Goal: Task Accomplishment & Management: Manage account settings

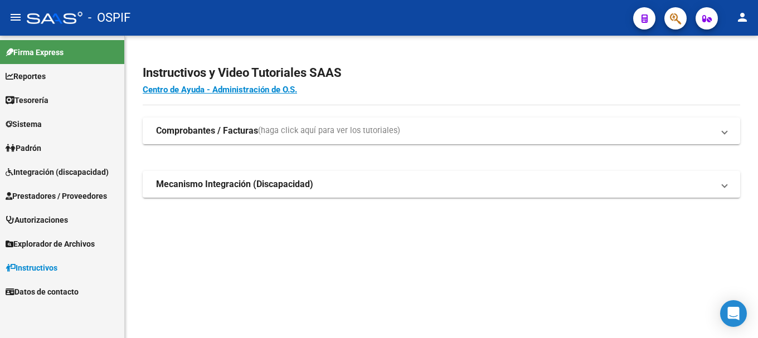
click at [61, 195] on span "Prestadores / Proveedores" at bounding box center [56, 196] width 101 height 12
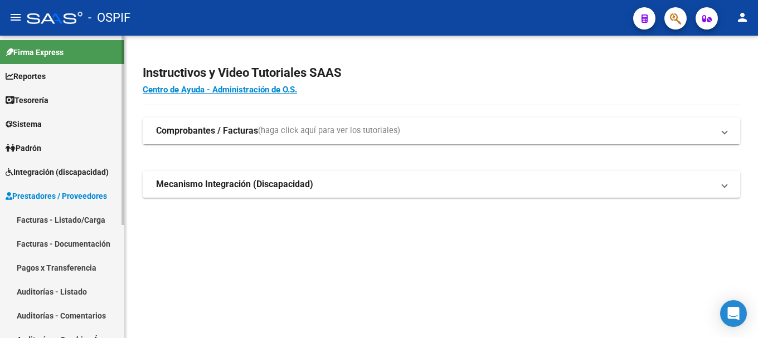
click at [60, 218] on link "Facturas - Listado/Carga" at bounding box center [62, 220] width 124 height 24
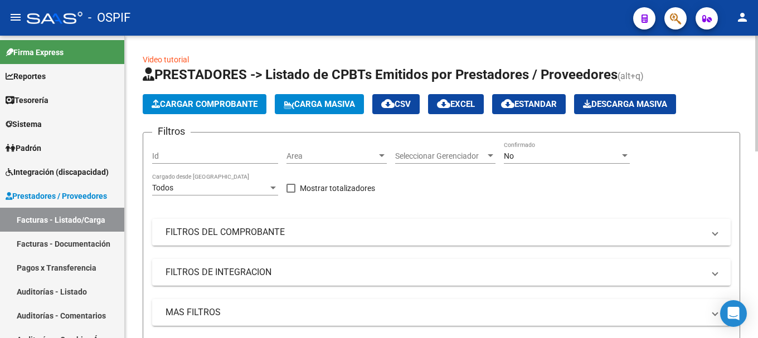
click at [709, 236] on span "FILTROS DEL COMPROBANTE" at bounding box center [438, 232] width 547 height 12
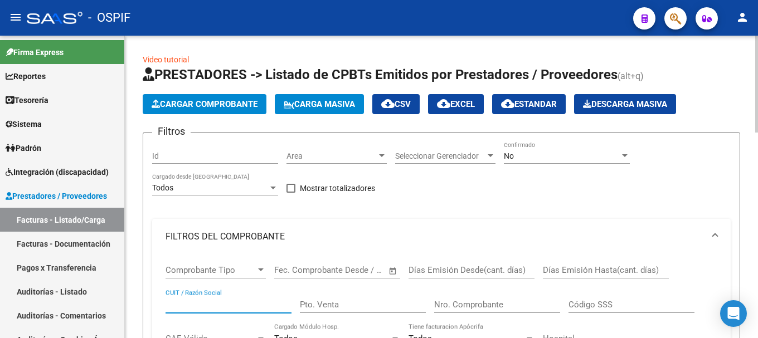
drag, startPoint x: 240, startPoint y: 305, endPoint x: 238, endPoint y: 297, distance: 7.4
click at [240, 304] on input "CUIT / Razón Social" at bounding box center [228, 305] width 126 height 10
type input "mevaterapia"
click at [624, 155] on div at bounding box center [625, 155] width 6 height 3
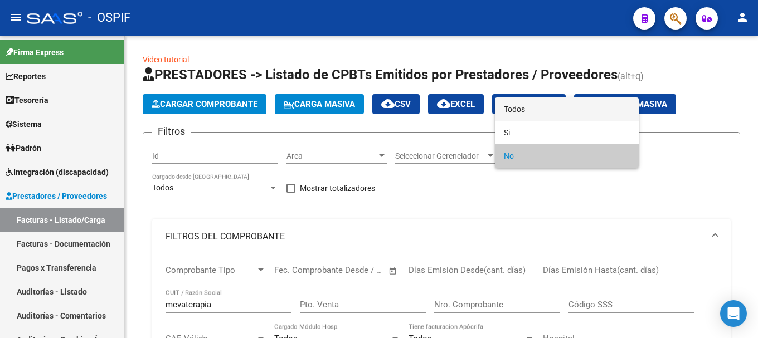
click at [567, 113] on span "Todos" at bounding box center [567, 108] width 126 height 23
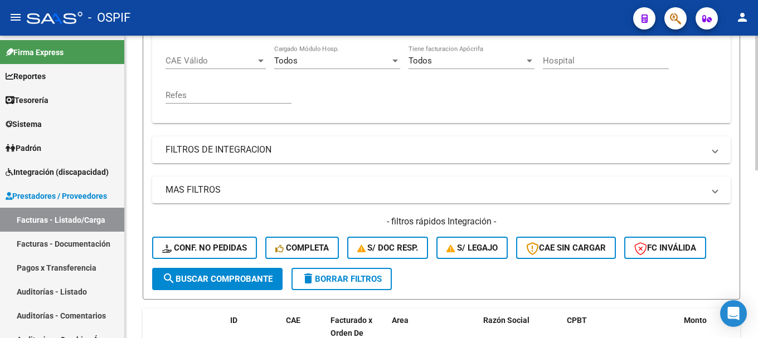
scroll to position [279, 0]
drag, startPoint x: 193, startPoint y: 277, endPoint x: 248, endPoint y: 271, distance: 55.6
click at [195, 277] on span "search Buscar Comprobante" at bounding box center [217, 279] width 110 height 10
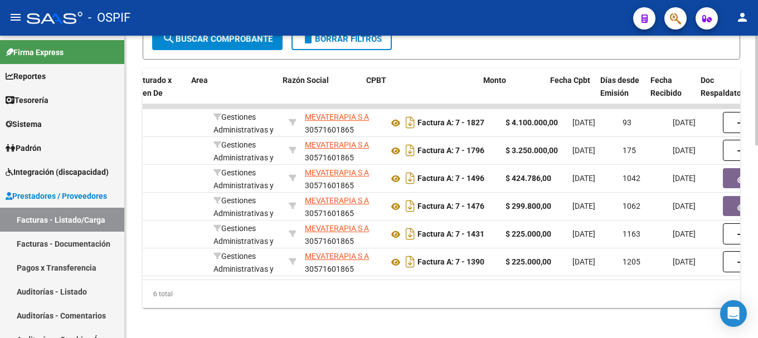
scroll to position [0, 201]
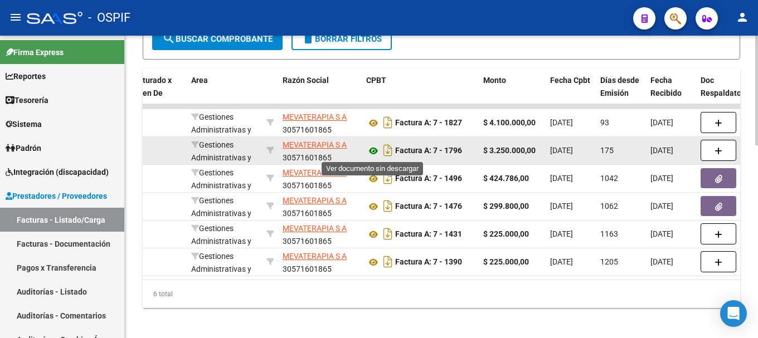
click at [373, 149] on icon at bounding box center [373, 150] width 14 height 13
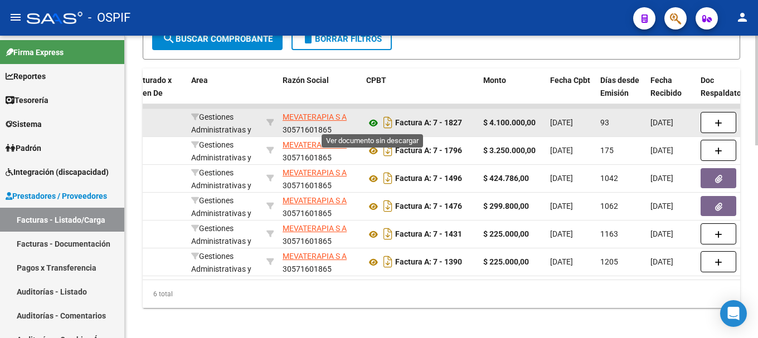
click at [373, 123] on icon at bounding box center [373, 122] width 14 height 13
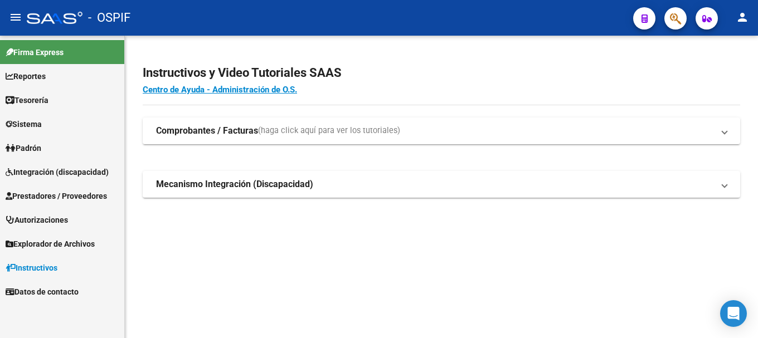
click at [76, 193] on span "Prestadores / Proveedores" at bounding box center [56, 196] width 101 height 12
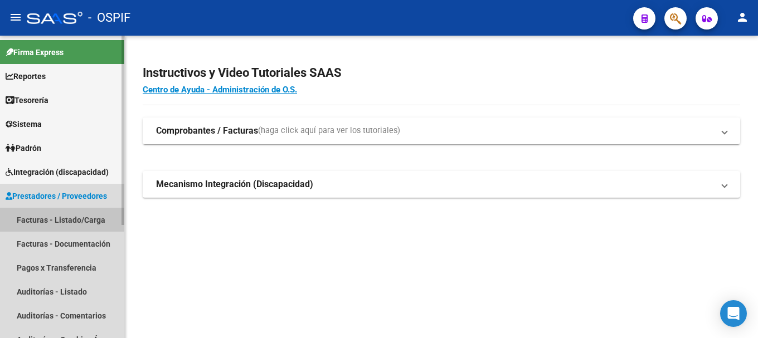
click at [65, 213] on link "Facturas - Listado/Carga" at bounding box center [62, 220] width 124 height 24
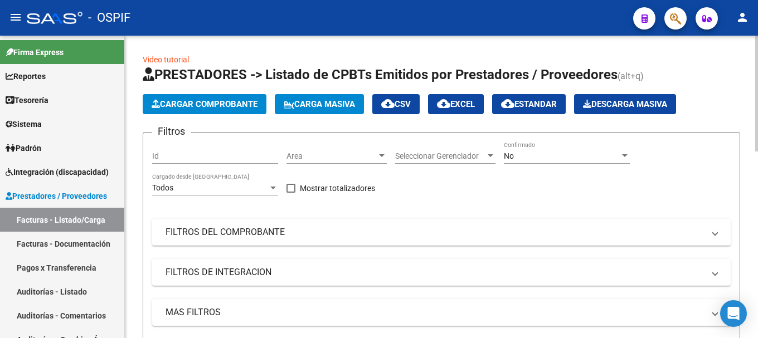
click at [242, 100] on span "Cargar Comprobante" at bounding box center [205, 104] width 106 height 10
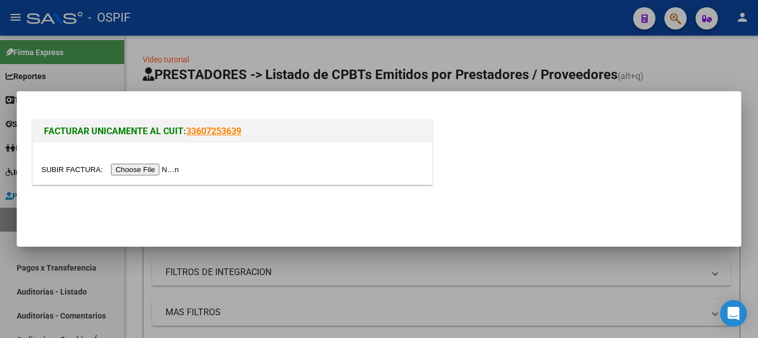
click at [167, 172] on input "file" at bounding box center [111, 170] width 141 height 12
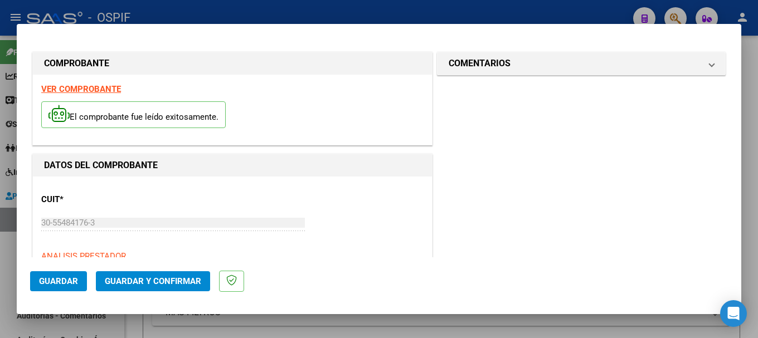
click at [105, 89] on strong "VER COMPROBANTE" at bounding box center [81, 89] width 80 height 10
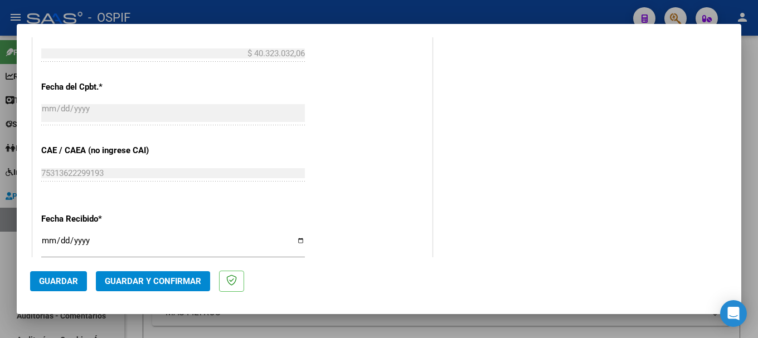
scroll to position [557, 0]
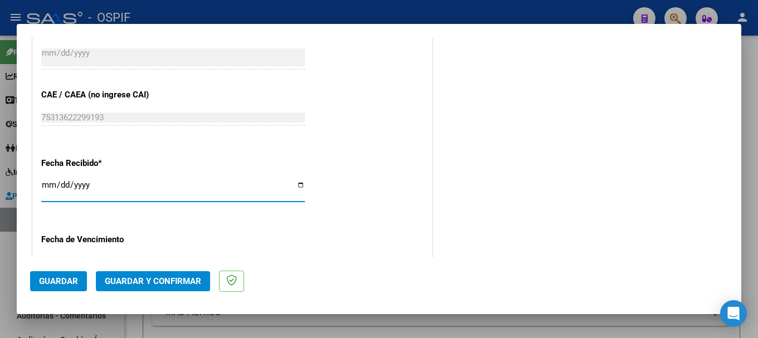
click at [293, 184] on input "2025-08-13" at bounding box center [173, 189] width 264 height 18
type input "[DATE]"
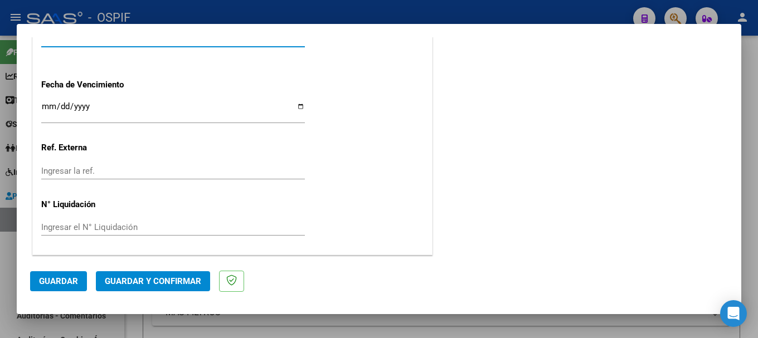
click at [55, 276] on span "Guardar" at bounding box center [58, 281] width 39 height 10
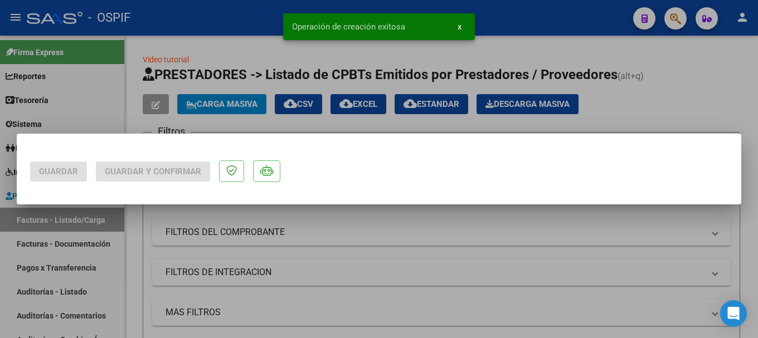
scroll to position [0, 0]
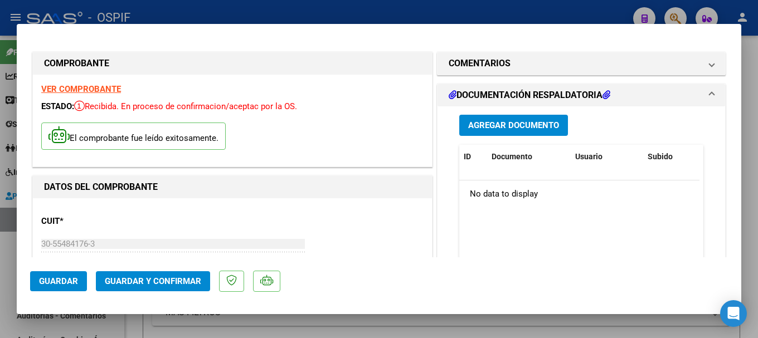
click at [475, 127] on span "Agregar Documento" at bounding box center [513, 126] width 91 height 10
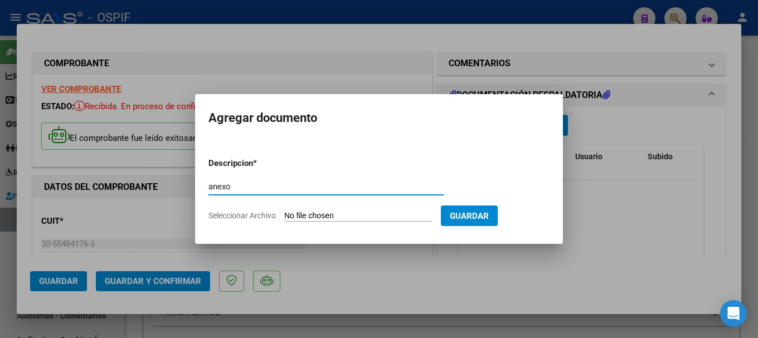
type input "anexo"
click at [338, 216] on input "Seleccionar Archivo" at bounding box center [358, 216] width 148 height 11
drag, startPoint x: 405, startPoint y: 265, endPoint x: 384, endPoint y: 266, distance: 21.2
click at [404, 265] on div at bounding box center [379, 169] width 758 height 338
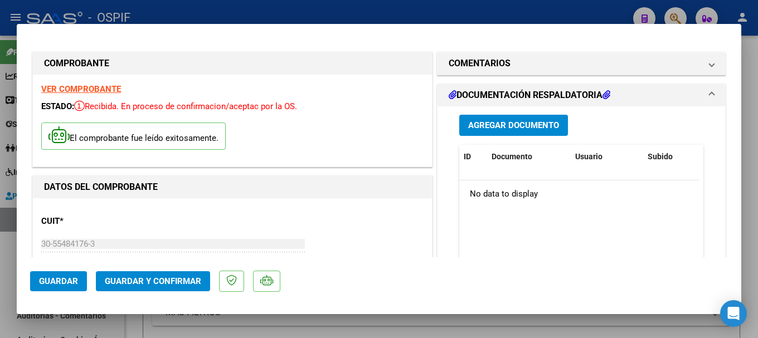
click at [324, 10] on div at bounding box center [379, 169] width 758 height 338
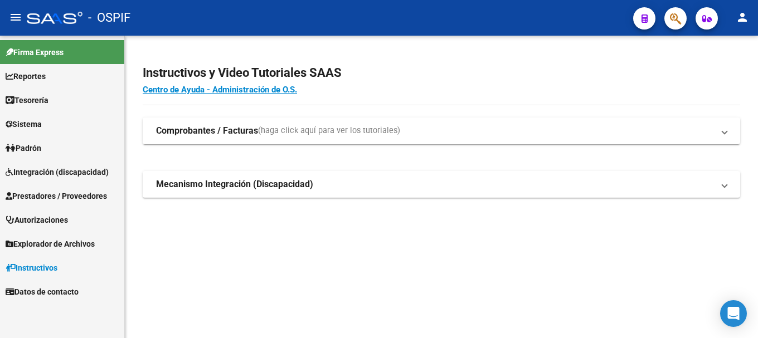
click at [71, 196] on span "Prestadores / Proveedores" at bounding box center [56, 196] width 101 height 12
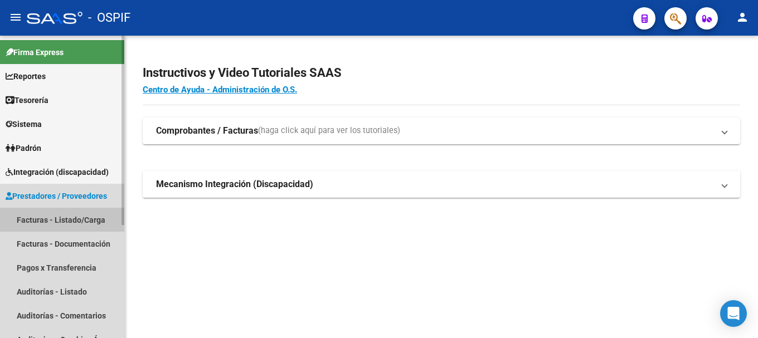
click at [66, 221] on link "Facturas - Listado/Carga" at bounding box center [62, 220] width 124 height 24
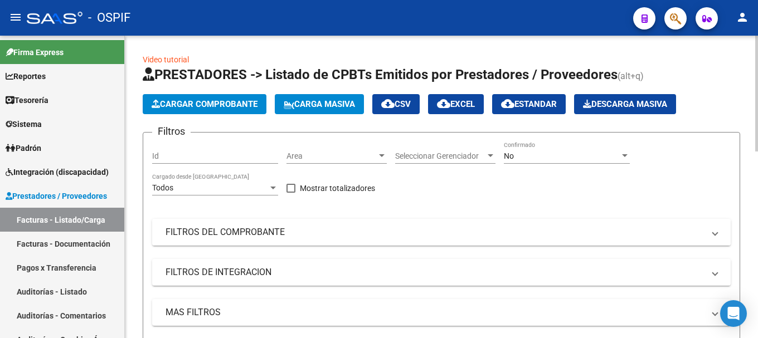
click at [710, 235] on span "FILTROS DEL COMPROBANTE" at bounding box center [438, 232] width 547 height 12
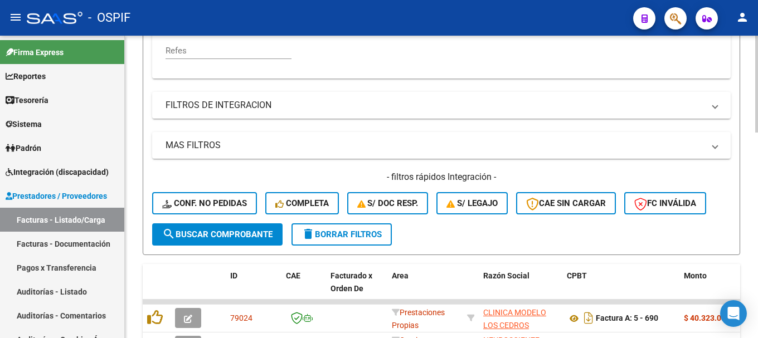
scroll to position [334, 0]
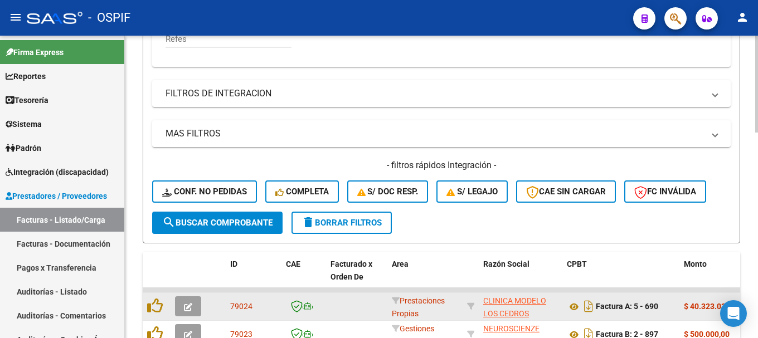
click at [186, 305] on icon "button" at bounding box center [188, 307] width 8 height 8
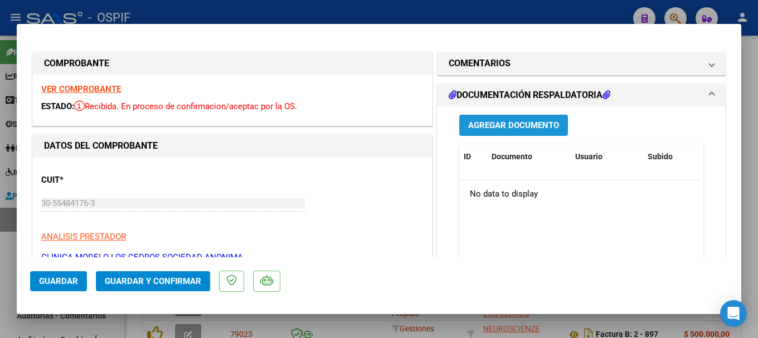
click at [494, 124] on span "Agregar Documento" at bounding box center [513, 126] width 91 height 10
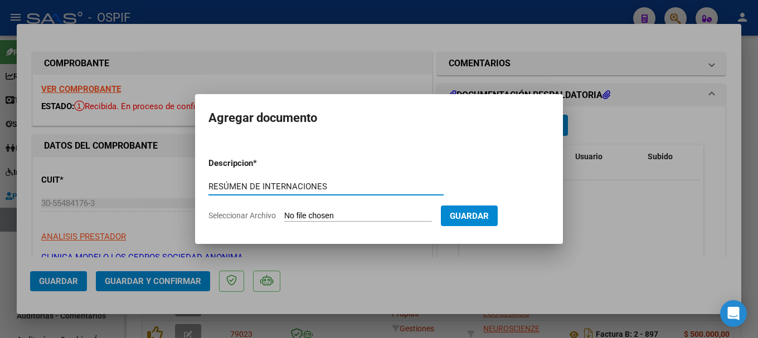
type input "RESÚMEN DE INTERNACIONES"
click at [353, 218] on input "Seleccionar Archivo" at bounding box center [358, 216] width 148 height 11
type input "C:\fakepath\RESÚMEN FACTURA 690.pdf"
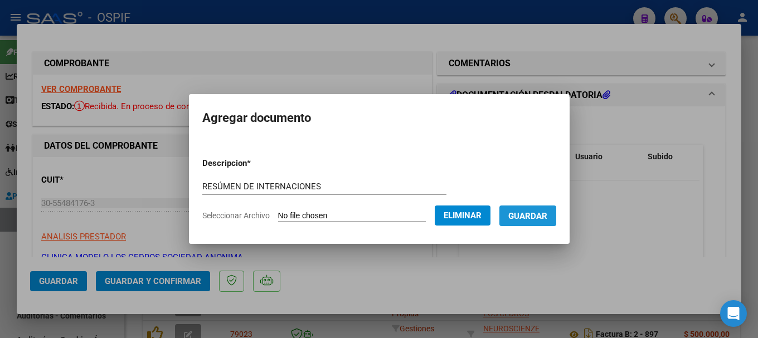
click at [530, 217] on span "Guardar" at bounding box center [527, 216] width 39 height 10
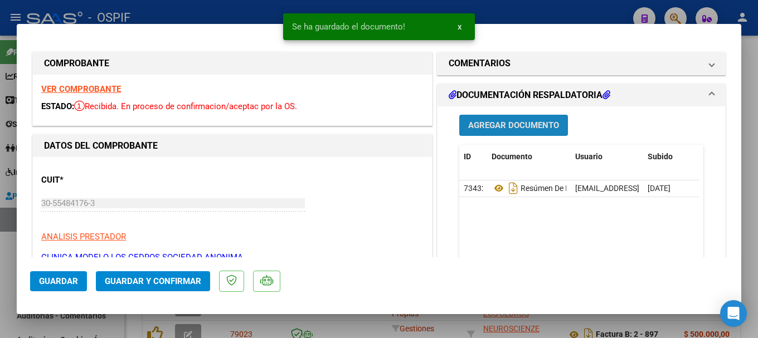
click at [504, 124] on span "Agregar Documento" at bounding box center [513, 126] width 91 height 10
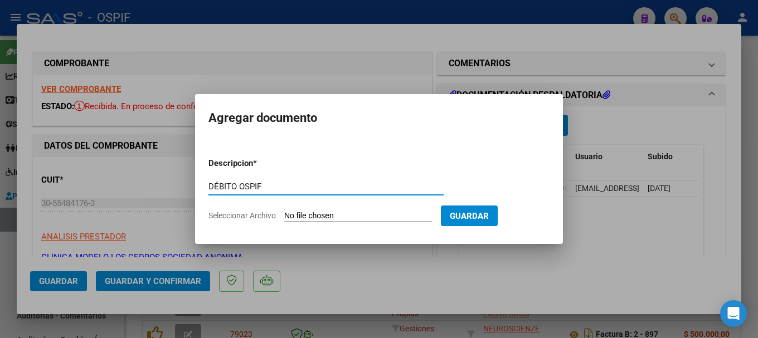
type input "DÉBITO OSPIF"
click at [365, 216] on input "Seleccionar Archivo" at bounding box center [358, 216] width 148 height 11
type input "C:\fakepath\CLÌNICA MODELO LOS CEDROS S.A JULIO25 FACTURA 690.xlsx"
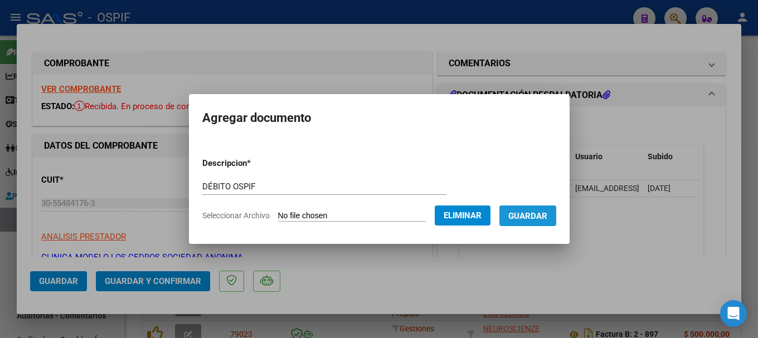
click at [524, 218] on span "Guardar" at bounding box center [527, 216] width 39 height 10
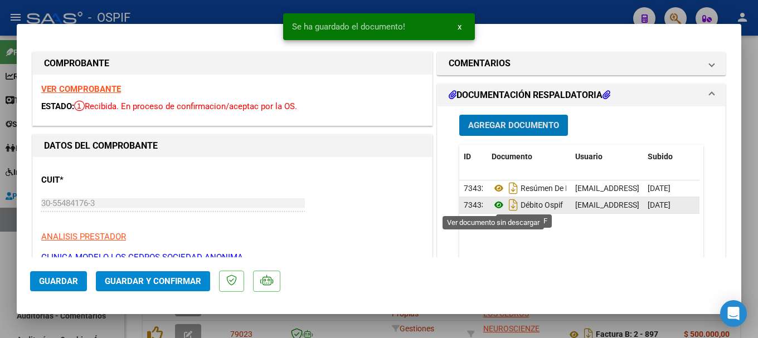
click at [492, 207] on icon at bounding box center [498, 204] width 14 height 13
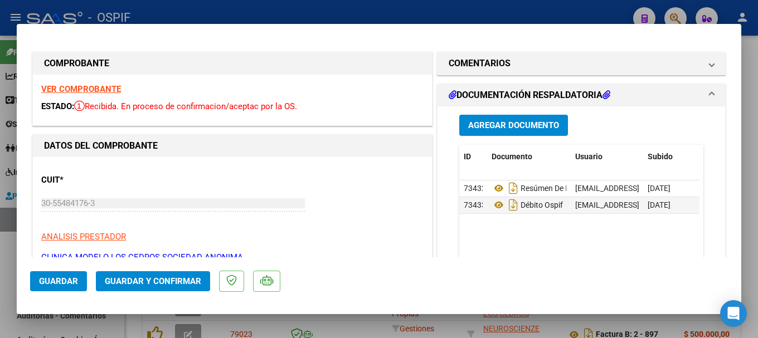
click at [163, 280] on span "Guardar y Confirmar" at bounding box center [153, 281] width 96 height 10
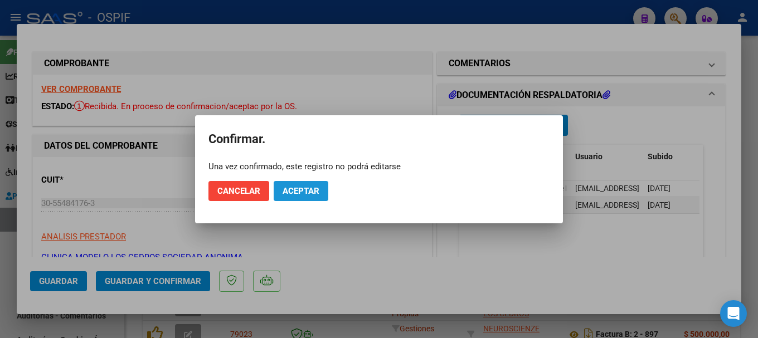
click at [300, 187] on span "Aceptar" at bounding box center [300, 191] width 37 height 10
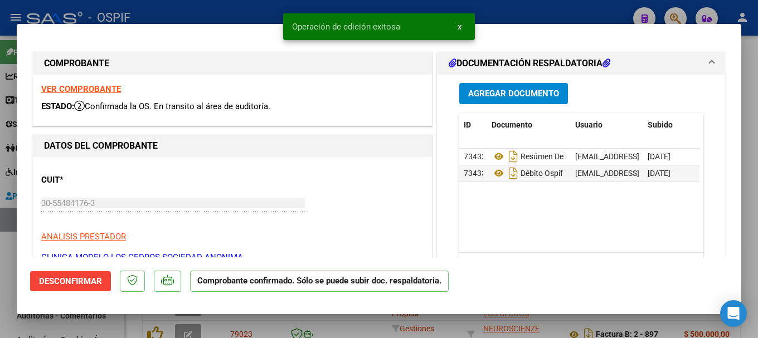
click at [255, 9] on div at bounding box center [379, 169] width 758 height 338
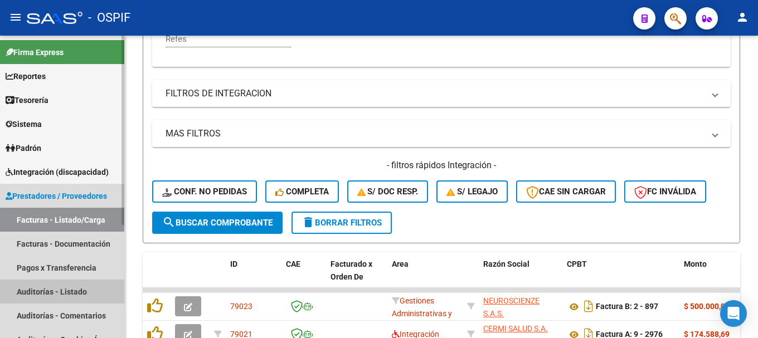
click at [72, 291] on link "Auditorías - Listado" at bounding box center [62, 292] width 124 height 24
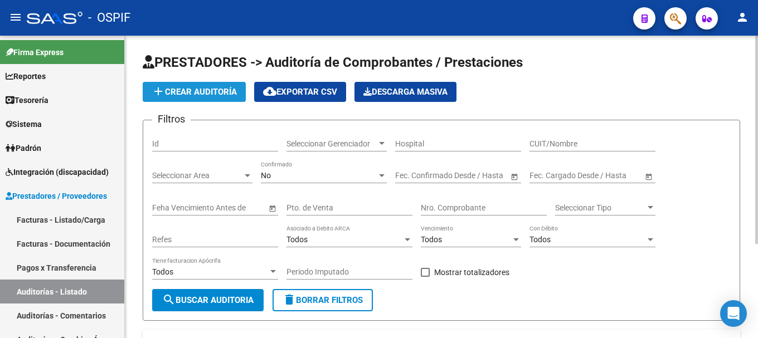
click at [214, 91] on span "add Crear Auditoría" at bounding box center [194, 92] width 85 height 10
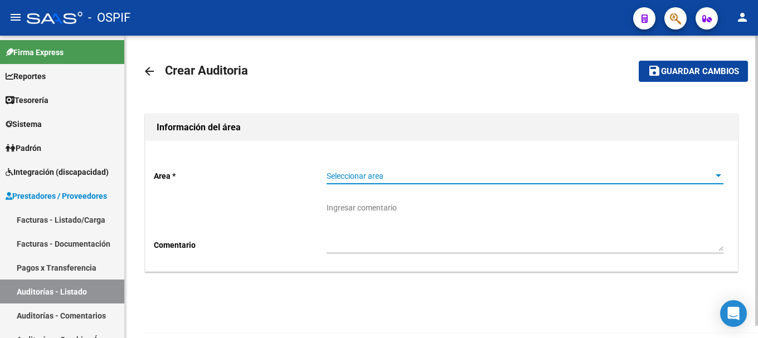
click at [717, 179] on div at bounding box center [718, 176] width 10 height 9
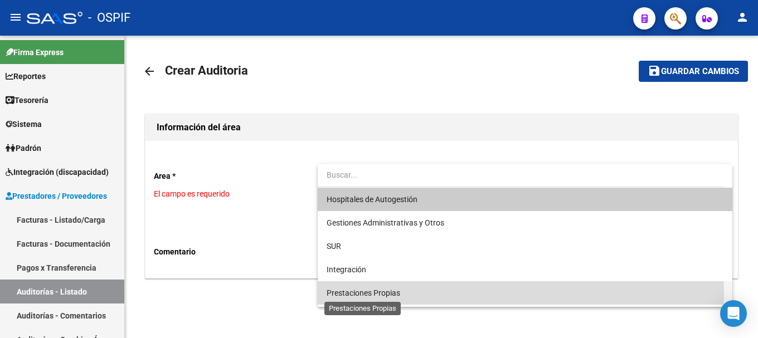
click at [359, 295] on span "Prestaciones Propias" at bounding box center [363, 293] width 74 height 9
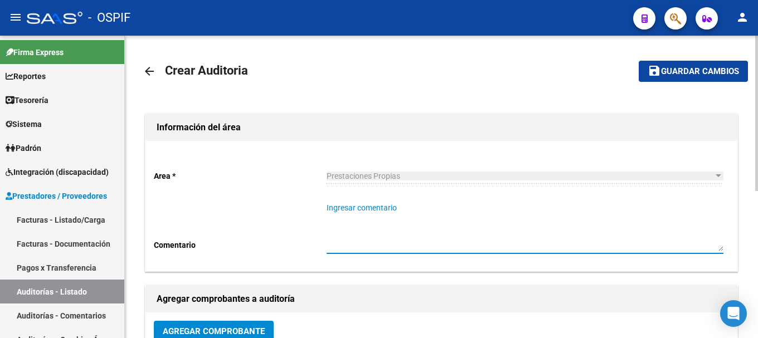
click at [394, 205] on textarea "Ingresar comentario" at bounding box center [524, 226] width 397 height 49
type textarea "d"
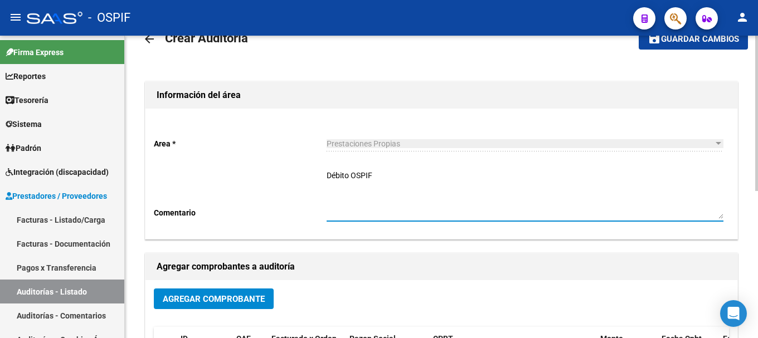
scroll to position [56, 0]
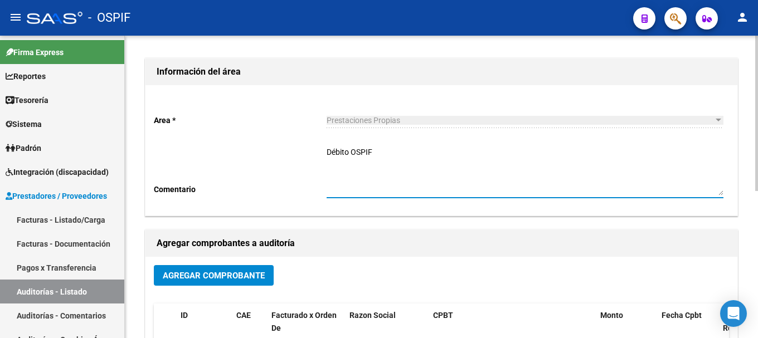
type textarea "Débito OSPIF"
click at [201, 273] on span "Agregar Comprobante" at bounding box center [214, 276] width 102 height 10
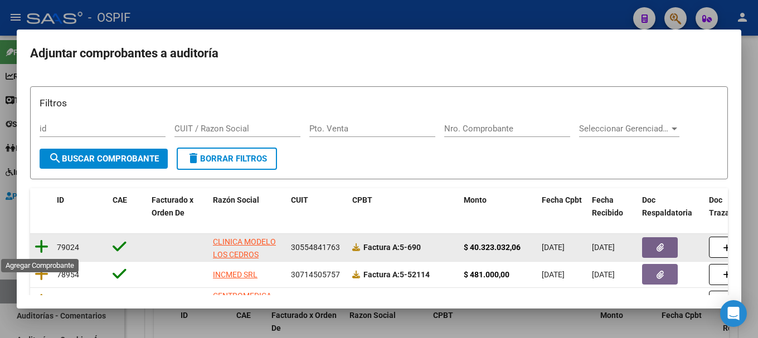
click at [42, 246] on icon at bounding box center [42, 247] width 14 height 16
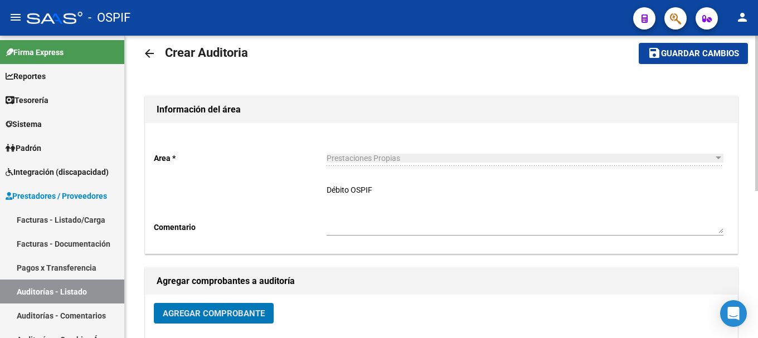
scroll to position [0, 0]
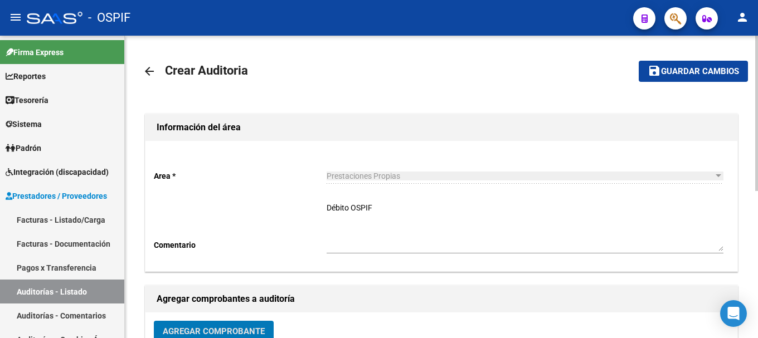
click at [699, 72] on span "Guardar cambios" at bounding box center [700, 72] width 78 height 10
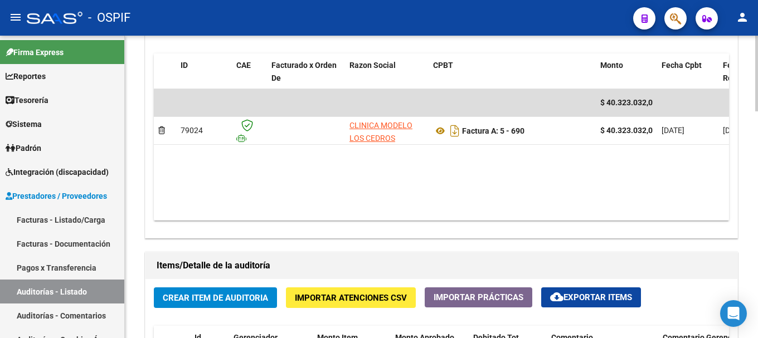
scroll to position [613, 0]
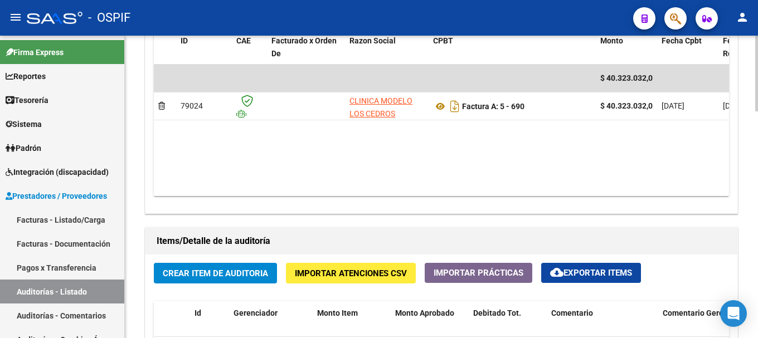
click at [247, 271] on span "Crear Item de Auditoria" at bounding box center [215, 274] width 105 height 10
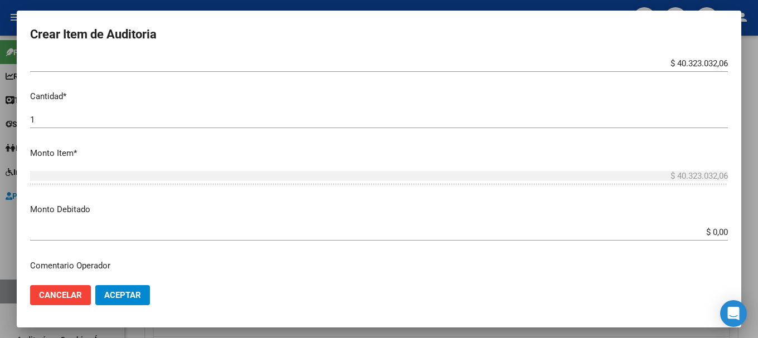
scroll to position [279, 0]
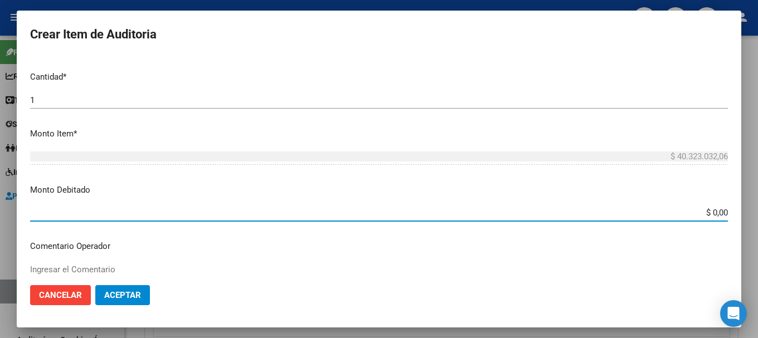
click at [702, 212] on input "$ 0,00" at bounding box center [378, 213] width 697 height 10
type input "$ 1.141.820,41"
click at [579, 248] on p "Comentario Operador" at bounding box center [378, 246] width 697 height 13
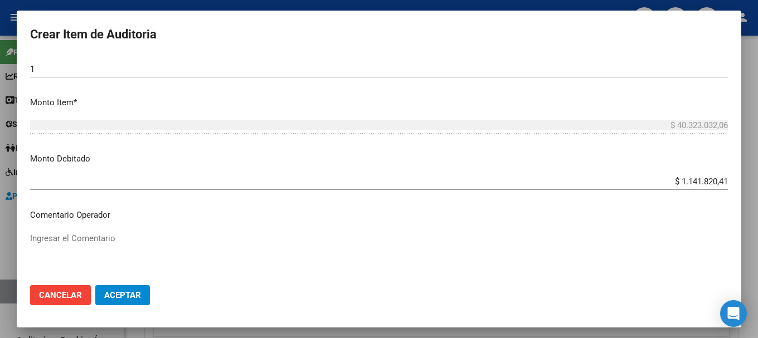
scroll to position [334, 0]
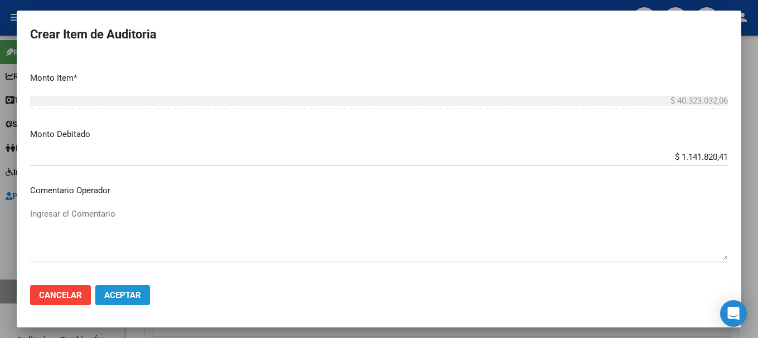
click at [139, 296] on span "Aceptar" at bounding box center [122, 295] width 37 height 10
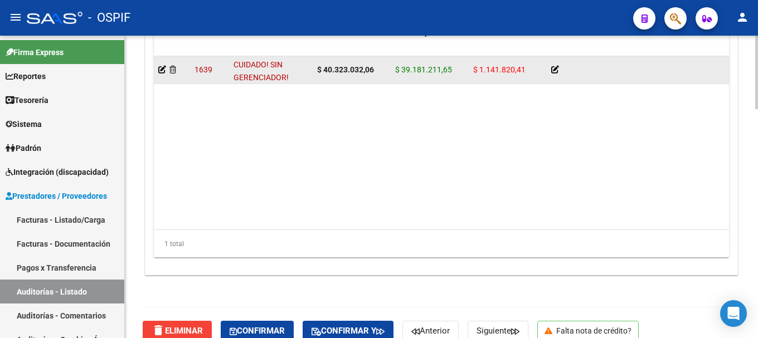
scroll to position [940, 0]
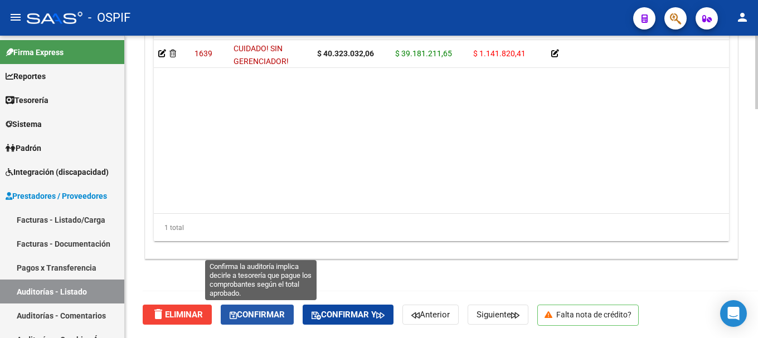
click at [265, 314] on span "Confirmar" at bounding box center [257, 315] width 55 height 10
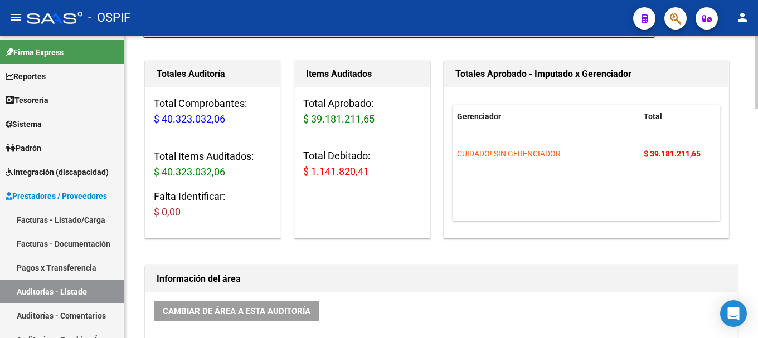
scroll to position [0, 0]
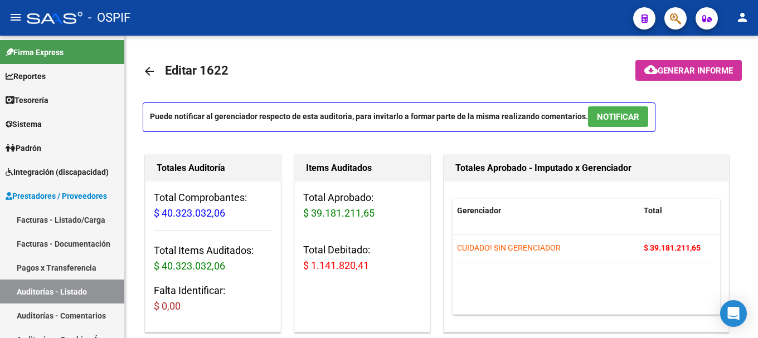
click at [530, 12] on div "- OSPIF" at bounding box center [325, 18] width 597 height 25
click at [286, 16] on div "- OSPIF" at bounding box center [325, 18] width 597 height 25
click at [42, 194] on span "Prestadores / Proveedores" at bounding box center [56, 196] width 101 height 12
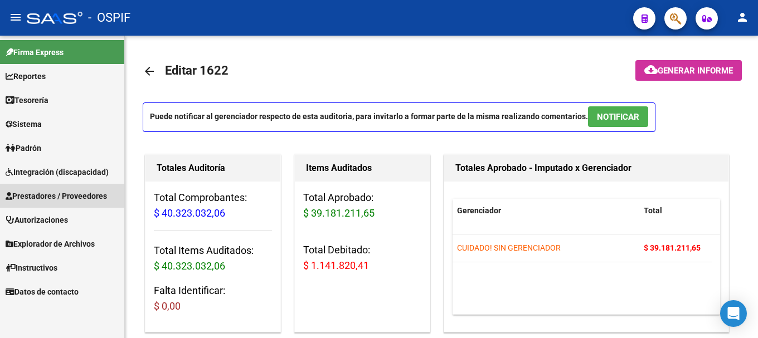
click at [50, 193] on span "Prestadores / Proveedores" at bounding box center [56, 196] width 101 height 12
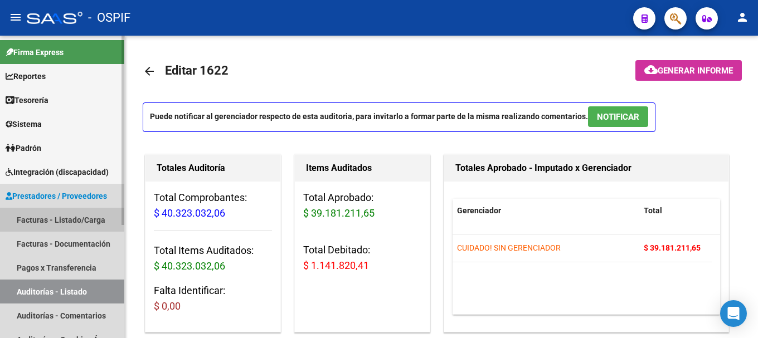
click at [46, 218] on link "Facturas - Listado/Carga" at bounding box center [62, 220] width 124 height 24
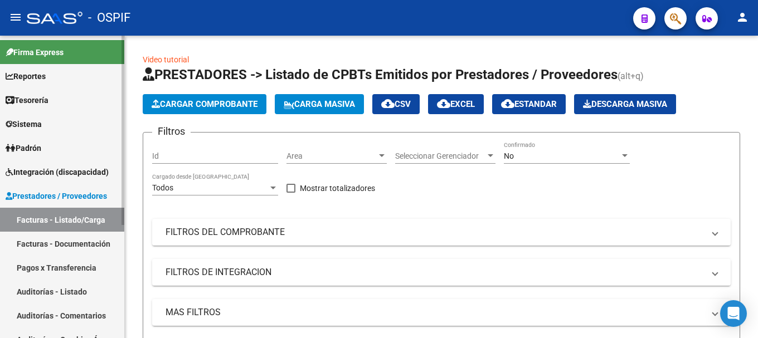
click at [75, 94] on link "Tesorería" at bounding box center [62, 100] width 124 height 24
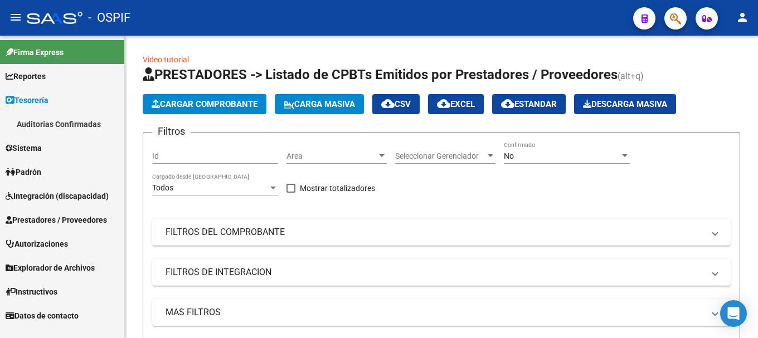
click at [72, 124] on link "Auditorías Confirmadas" at bounding box center [62, 124] width 124 height 24
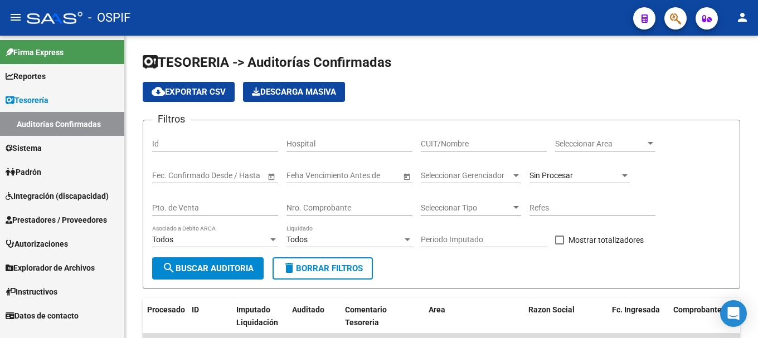
click at [56, 218] on span "Prestadores / Proveedores" at bounding box center [56, 220] width 101 height 12
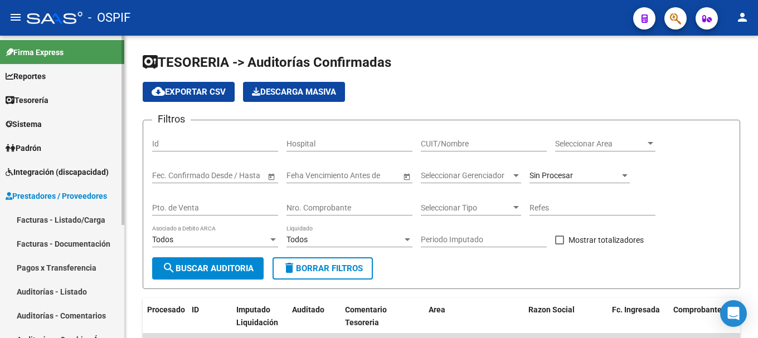
click at [56, 218] on link "Facturas - Listado/Carga" at bounding box center [62, 220] width 124 height 24
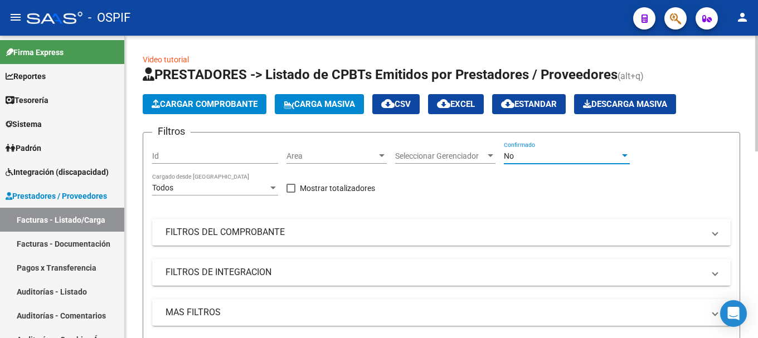
click at [623, 158] on div at bounding box center [624, 156] width 10 height 9
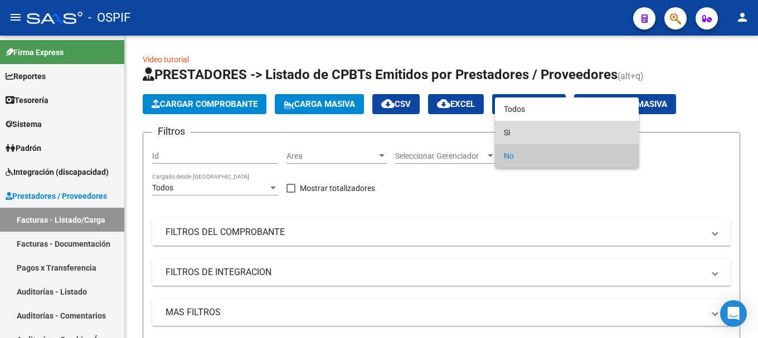
click at [570, 131] on span "Si" at bounding box center [567, 132] width 126 height 23
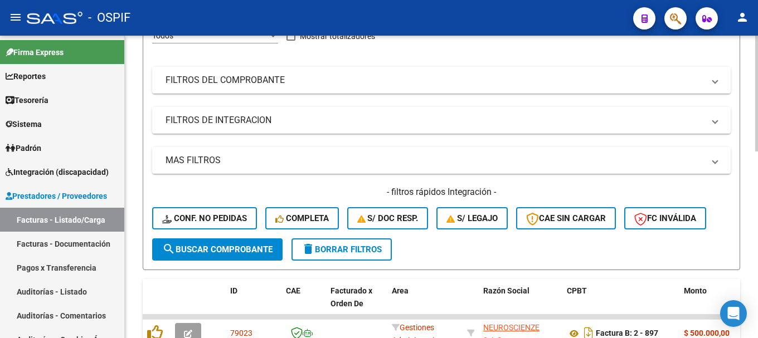
scroll to position [167, 0]
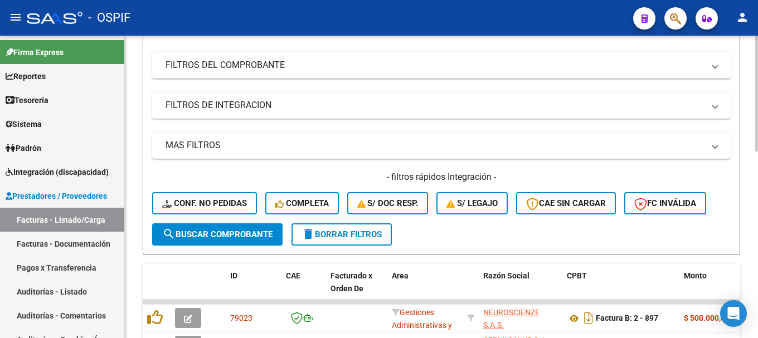
click at [186, 230] on span "search Buscar Comprobante" at bounding box center [217, 235] width 110 height 10
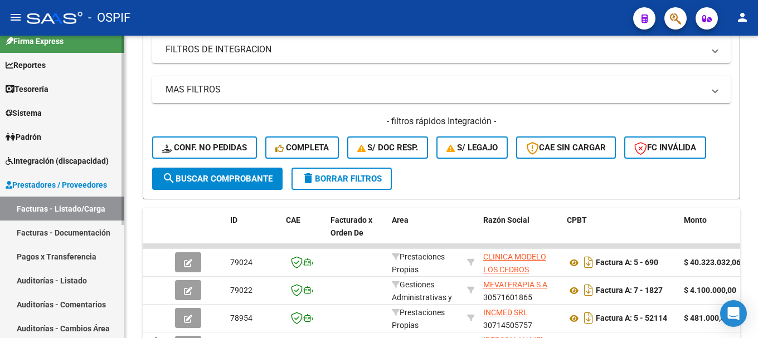
scroll to position [0, 0]
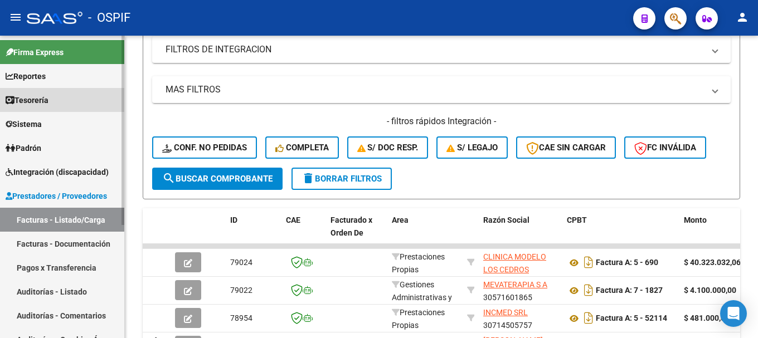
click at [64, 97] on link "Tesorería" at bounding box center [62, 100] width 124 height 24
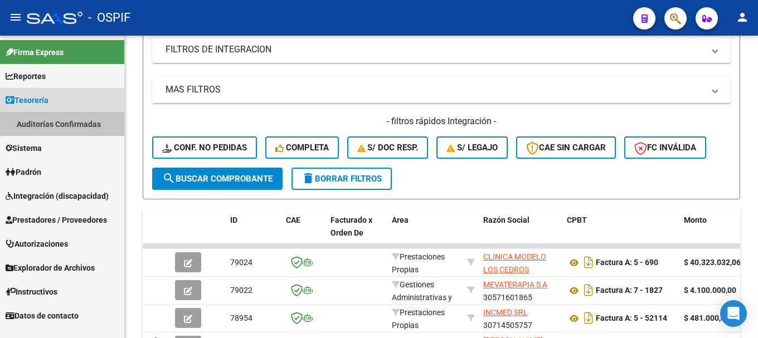
click at [66, 122] on link "Auditorías Confirmadas" at bounding box center [62, 124] width 124 height 24
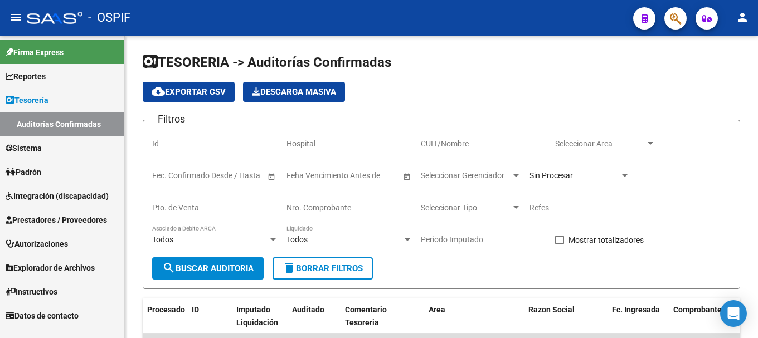
click at [170, 18] on div "- OSPIF" at bounding box center [325, 18] width 597 height 25
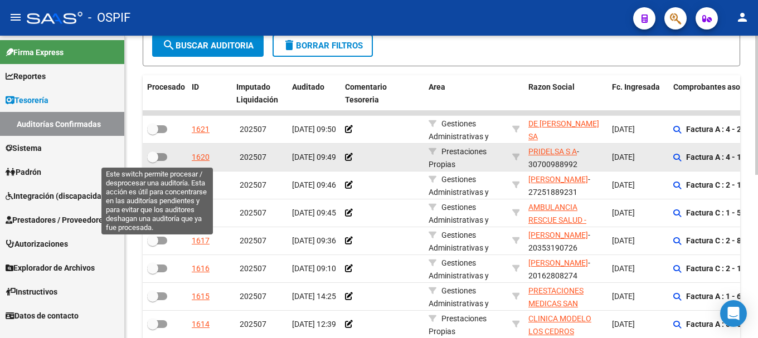
scroll to position [3, 0]
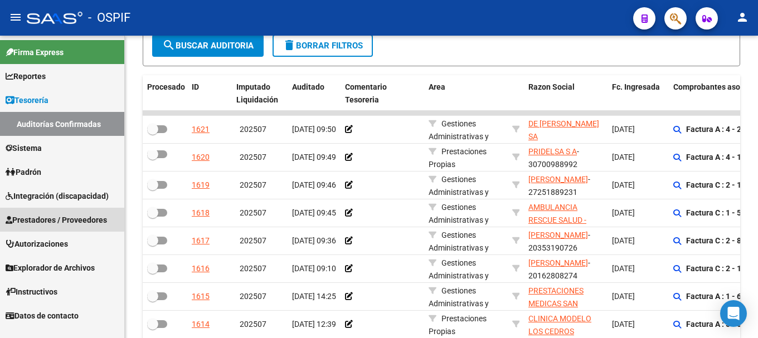
click at [70, 221] on span "Prestadores / Proveedores" at bounding box center [56, 220] width 101 height 12
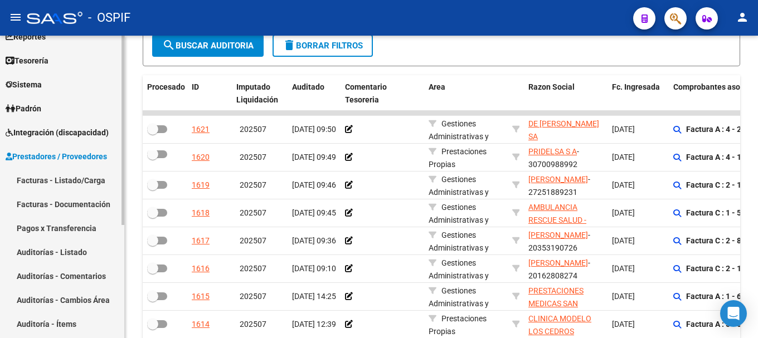
scroll to position [14, 0]
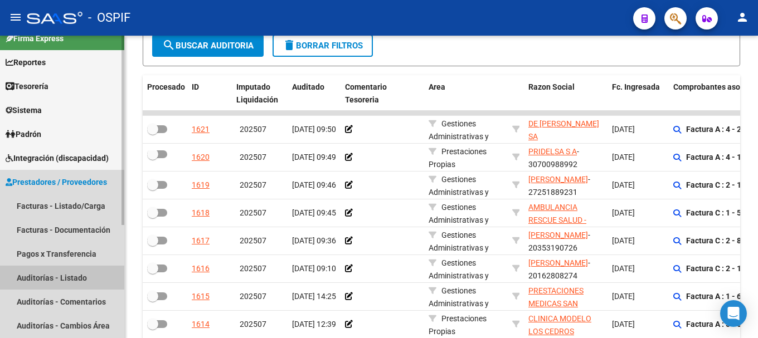
click at [89, 273] on link "Auditorías - Listado" at bounding box center [62, 278] width 124 height 24
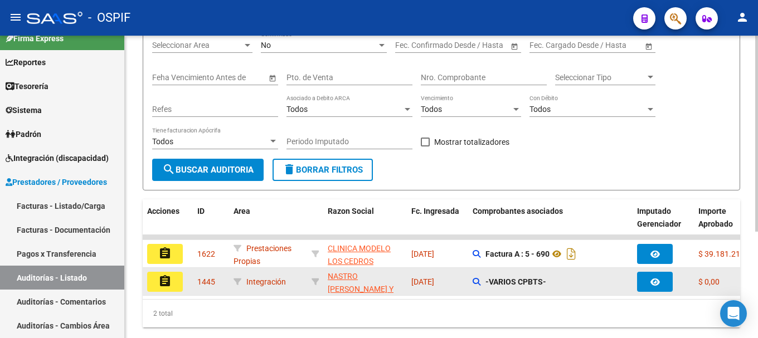
scroll to position [164, 0]
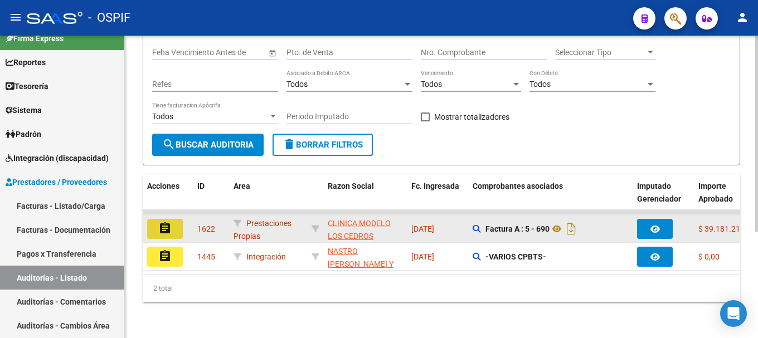
click at [164, 222] on mat-icon "assignment" at bounding box center [164, 228] width 13 height 13
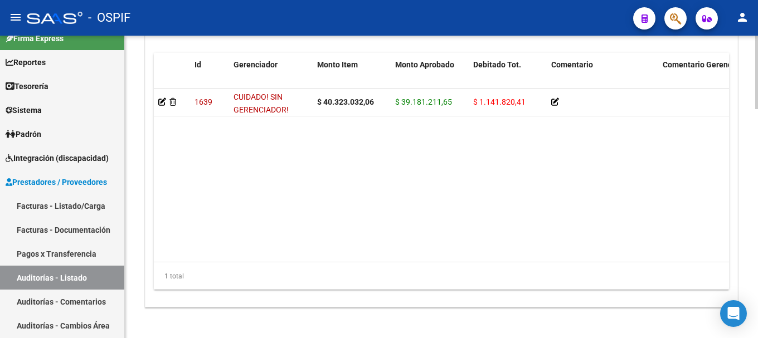
scroll to position [940, 0]
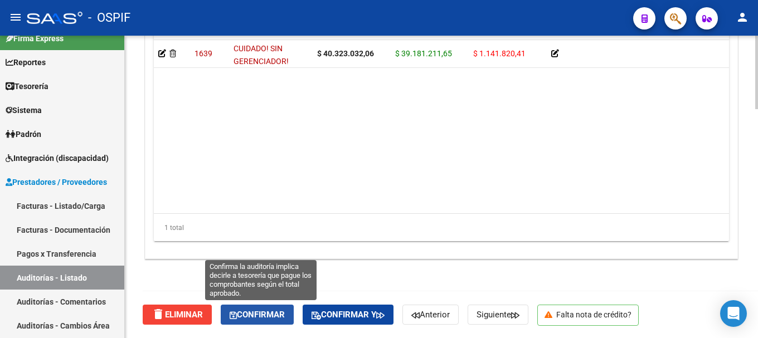
click at [268, 311] on span "Confirmar" at bounding box center [257, 315] width 55 height 10
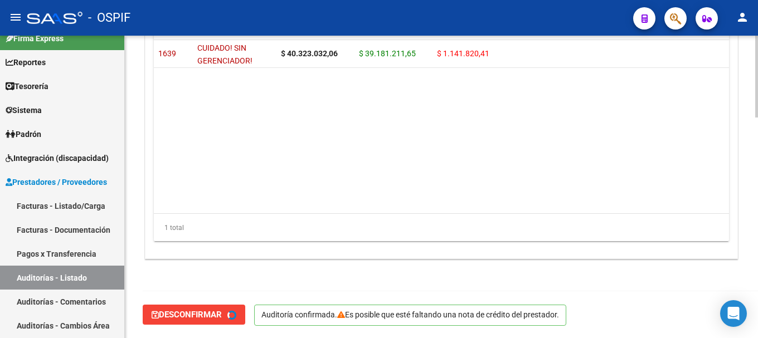
type input "202508"
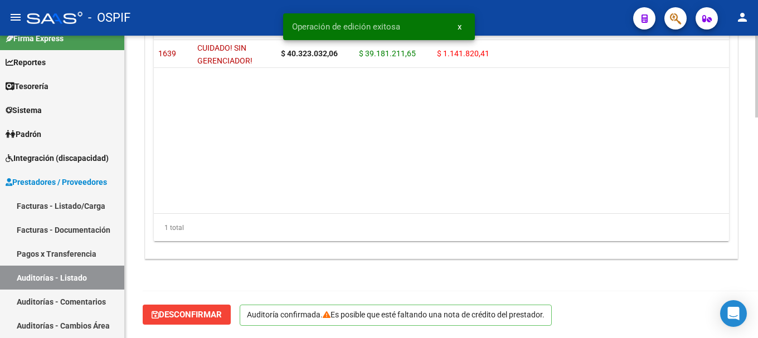
click at [227, 14] on div "- OSPIF" at bounding box center [325, 18] width 597 height 25
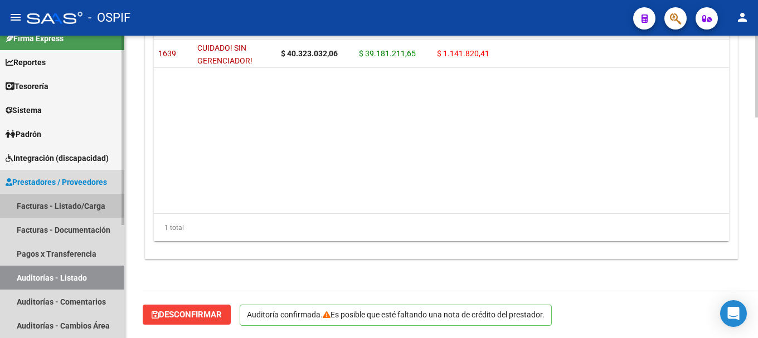
click at [43, 203] on link "Facturas - Listado/Carga" at bounding box center [62, 206] width 124 height 24
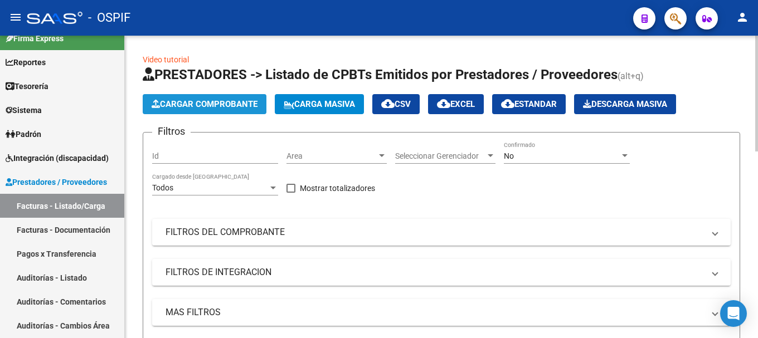
click at [178, 105] on span "Cargar Comprobante" at bounding box center [205, 104] width 106 height 10
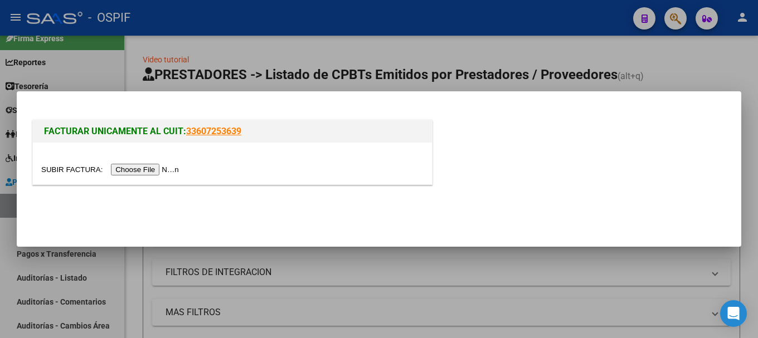
click at [524, 19] on div at bounding box center [379, 169] width 758 height 338
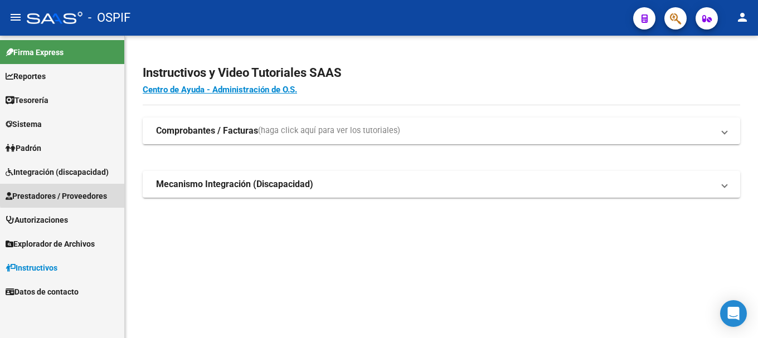
click at [84, 193] on span "Prestadores / Proveedores" at bounding box center [56, 196] width 101 height 12
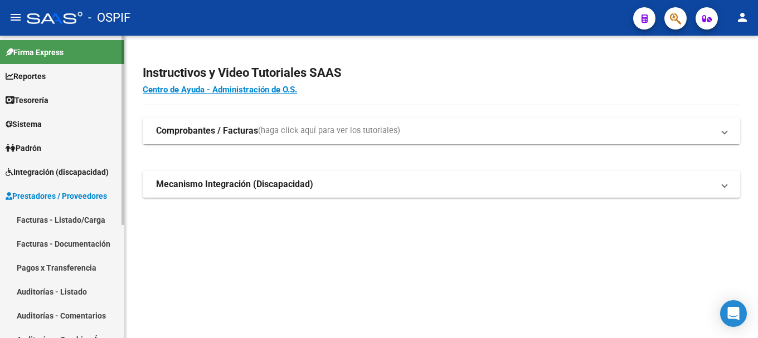
click at [74, 218] on link "Facturas - Listado/Carga" at bounding box center [62, 220] width 124 height 24
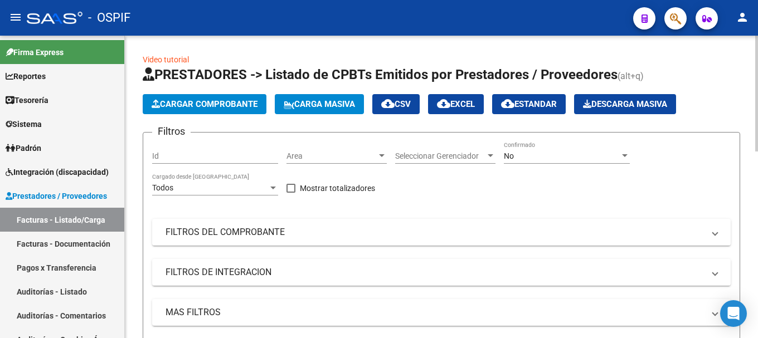
click at [229, 102] on span "Cargar Comprobante" at bounding box center [205, 104] width 106 height 10
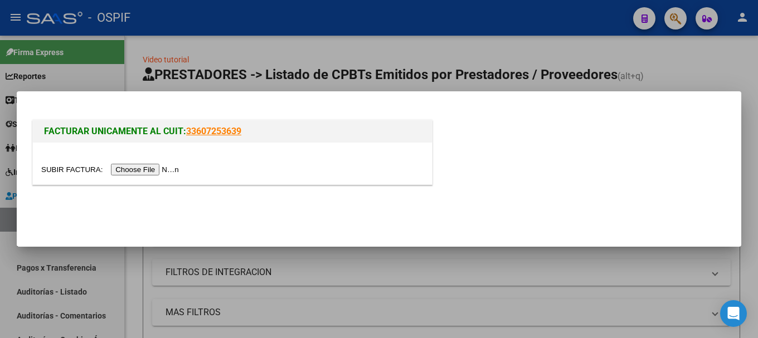
click at [159, 169] on input "file" at bounding box center [111, 170] width 141 height 12
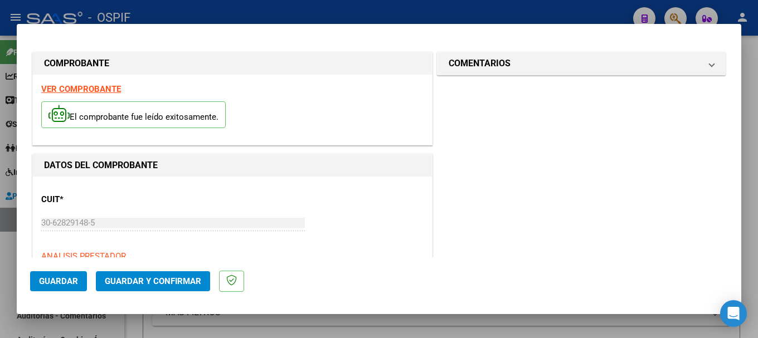
click at [89, 90] on strong "VER COMPROBANTE" at bounding box center [81, 89] width 80 height 10
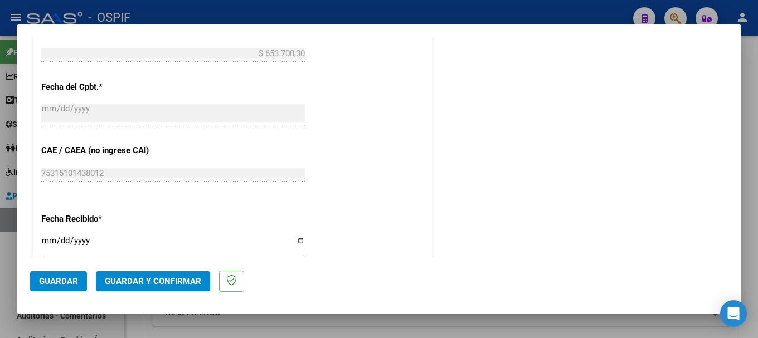
scroll to position [613, 0]
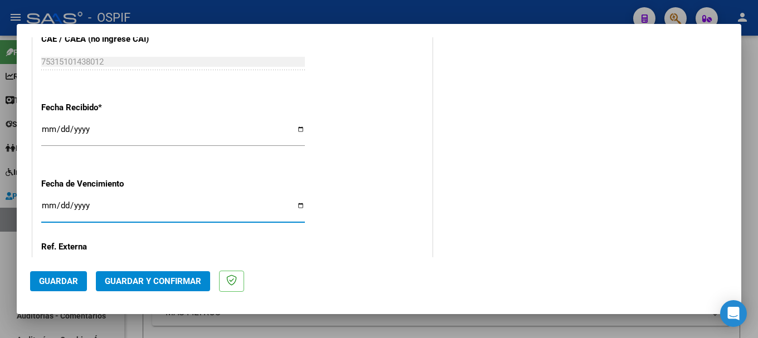
click at [297, 207] on input "Ingresar la fecha" at bounding box center [173, 210] width 264 height 18
type input "2025-08-07"
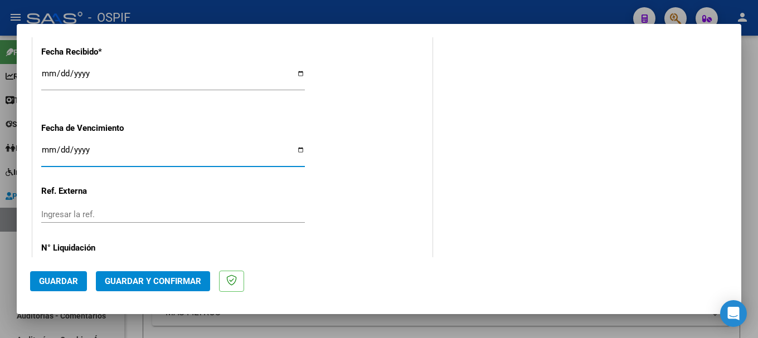
scroll to position [712, 0]
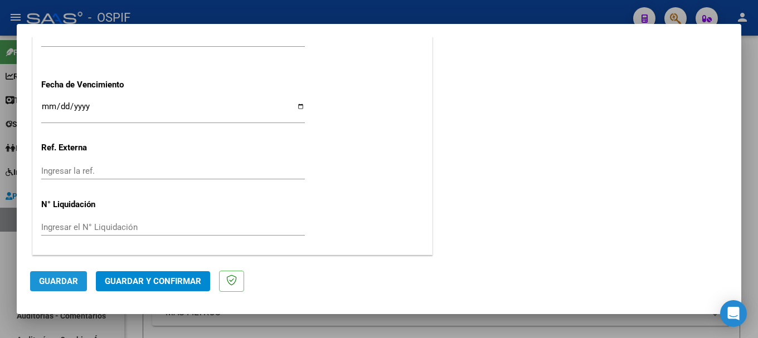
click at [58, 281] on span "Guardar" at bounding box center [58, 281] width 39 height 10
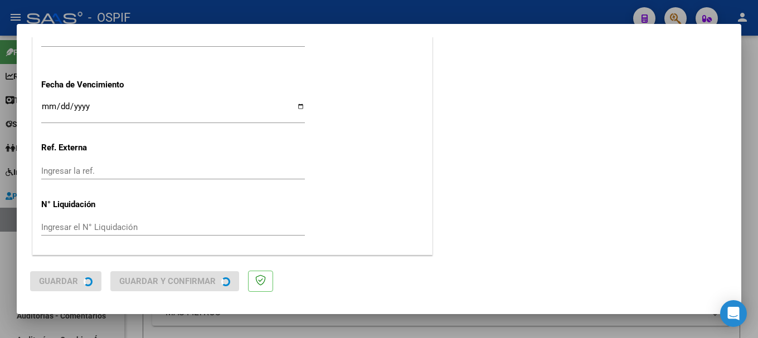
scroll to position [0, 0]
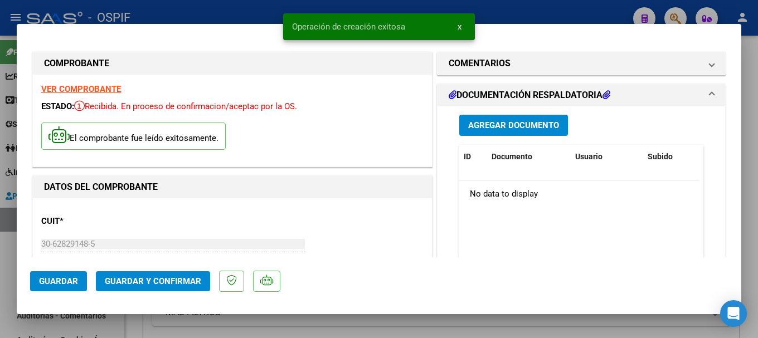
click at [508, 119] on button "Agregar Documento" at bounding box center [513, 125] width 109 height 21
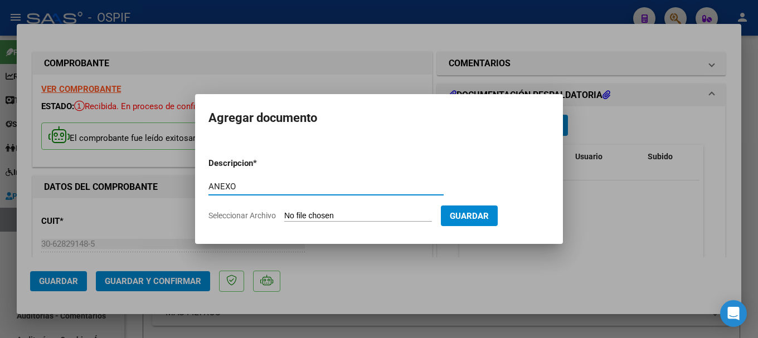
type input "ANEXO"
click at [312, 214] on input "Seleccionar Archivo" at bounding box center [358, 216] width 148 height 11
type input "C:\fakepath\DETALLE OSTEON S.A FACTURA 5980.pdf"
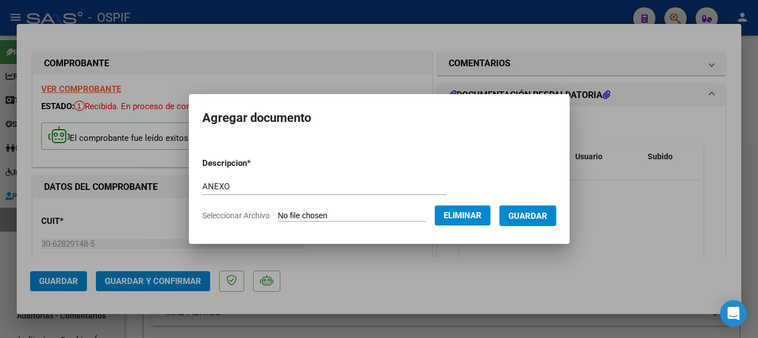
click at [531, 216] on span "Guardar" at bounding box center [527, 216] width 39 height 10
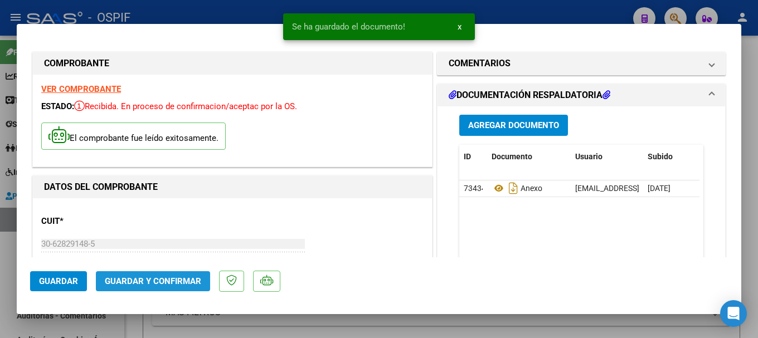
click at [165, 281] on span "Guardar y Confirmar" at bounding box center [153, 281] width 96 height 10
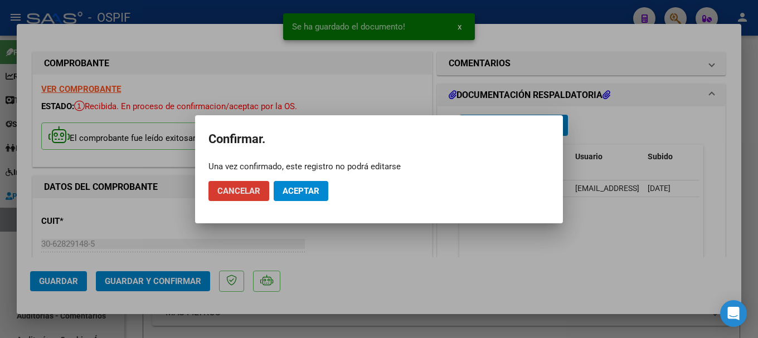
click at [306, 191] on span "Aceptar" at bounding box center [300, 191] width 37 height 10
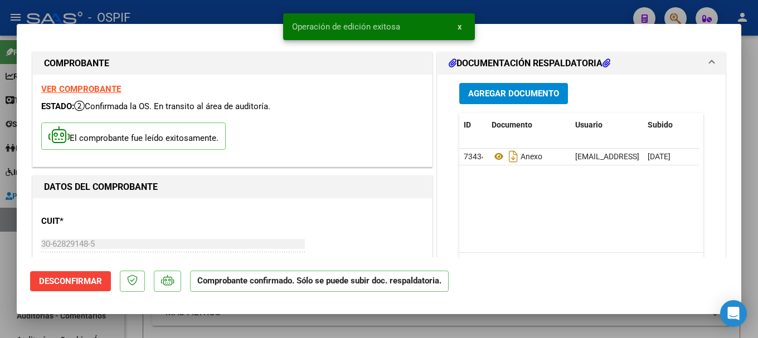
click at [241, 7] on div at bounding box center [379, 169] width 758 height 338
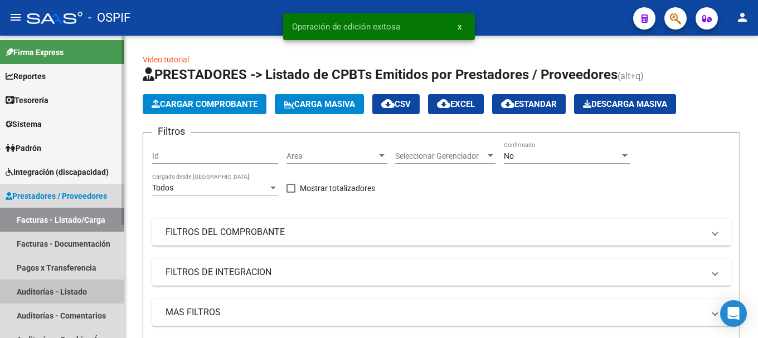
click at [70, 289] on link "Auditorías - Listado" at bounding box center [62, 292] width 124 height 24
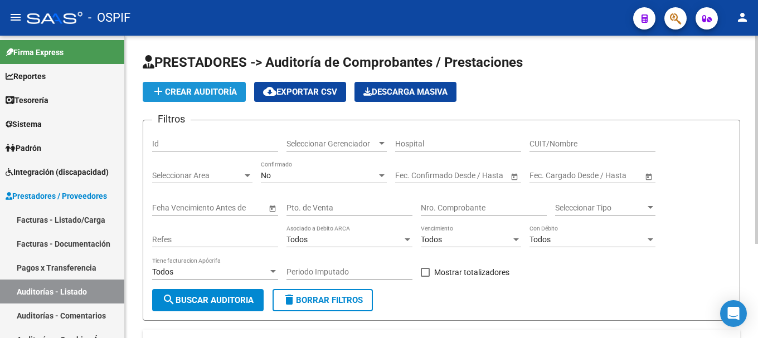
click at [221, 92] on span "add Crear Auditoría" at bounding box center [194, 92] width 85 height 10
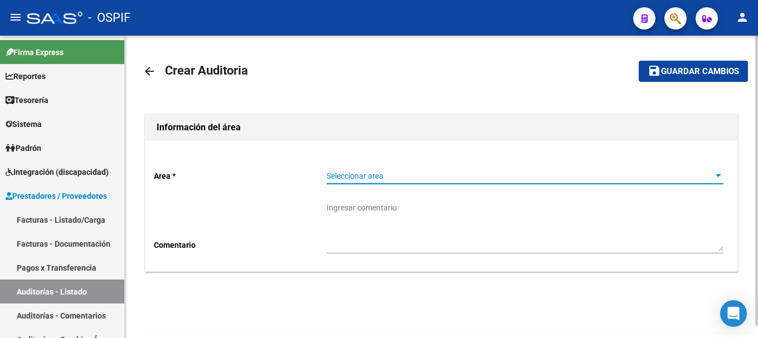
click at [719, 173] on div at bounding box center [718, 176] width 10 height 9
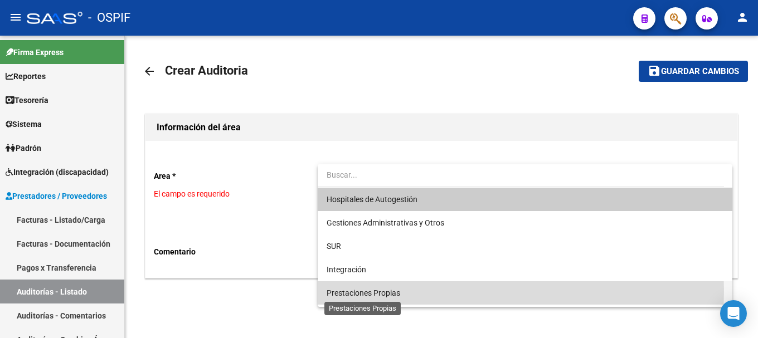
click at [379, 291] on span "Prestaciones Propias" at bounding box center [363, 293] width 74 height 9
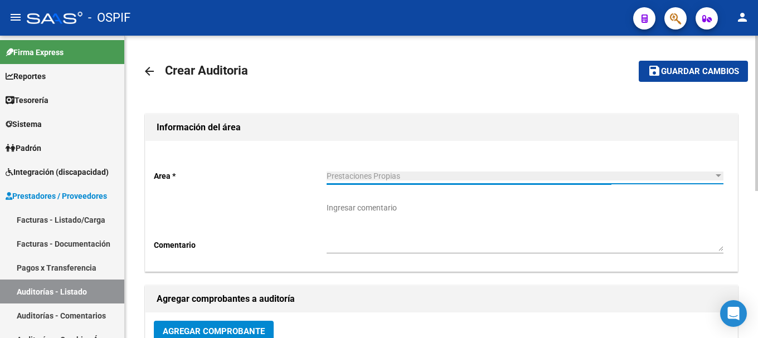
click at [417, 205] on textarea "Ingresar comentario" at bounding box center [524, 226] width 397 height 49
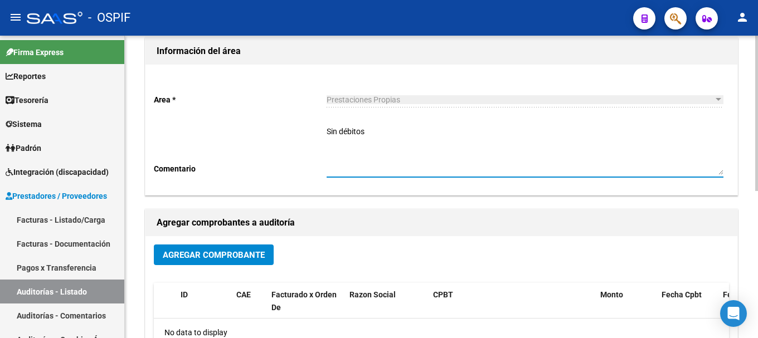
scroll to position [111, 0]
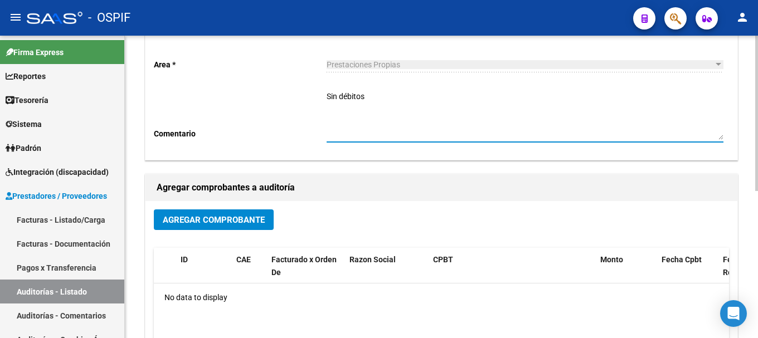
type textarea "Sin débitos"
click at [179, 221] on span "Agregar Comprobante" at bounding box center [214, 220] width 102 height 10
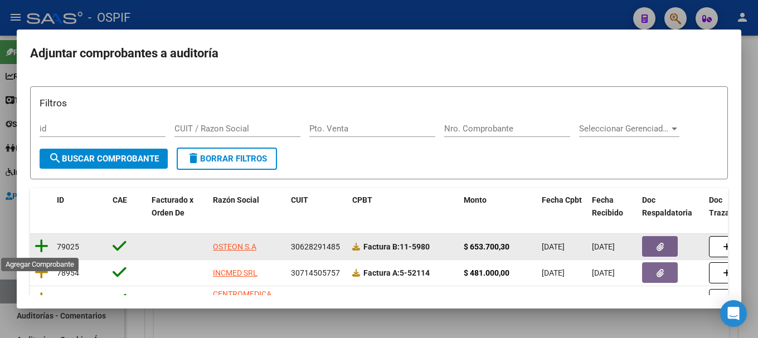
click at [39, 245] on icon at bounding box center [42, 246] width 14 height 16
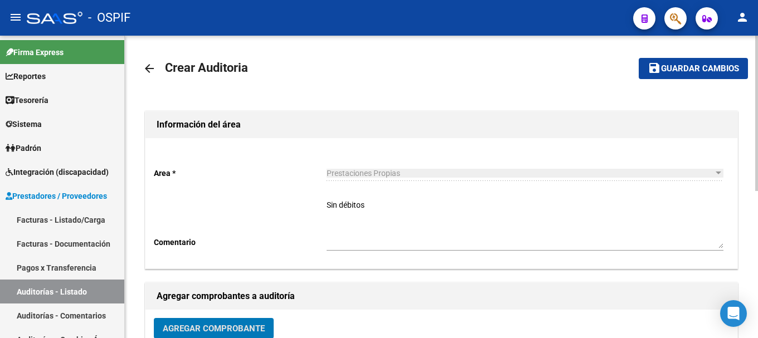
scroll to position [0, 0]
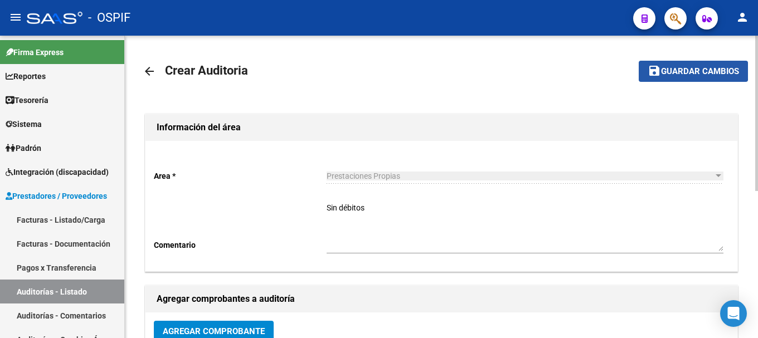
click at [692, 71] on span "Guardar cambios" at bounding box center [700, 72] width 78 height 10
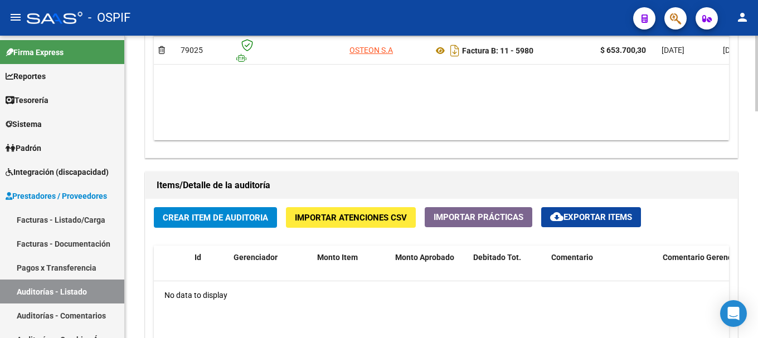
scroll to position [724, 0]
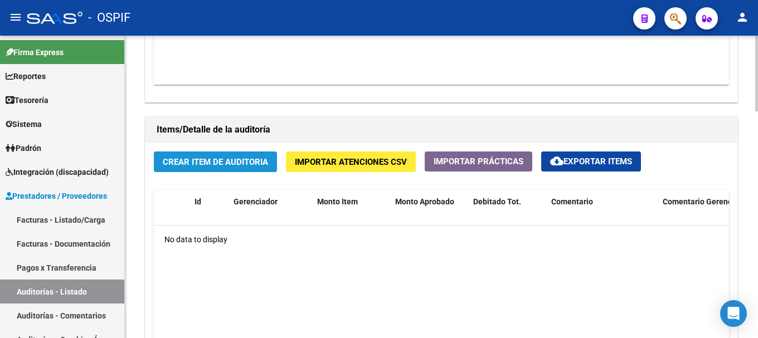
click at [256, 160] on span "Crear Item de Auditoria" at bounding box center [215, 162] width 105 height 10
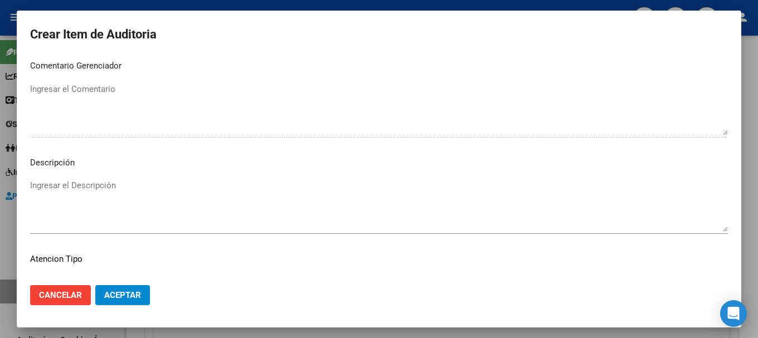
scroll to position [557, 0]
click at [128, 297] on span "Aceptar" at bounding box center [122, 295] width 37 height 10
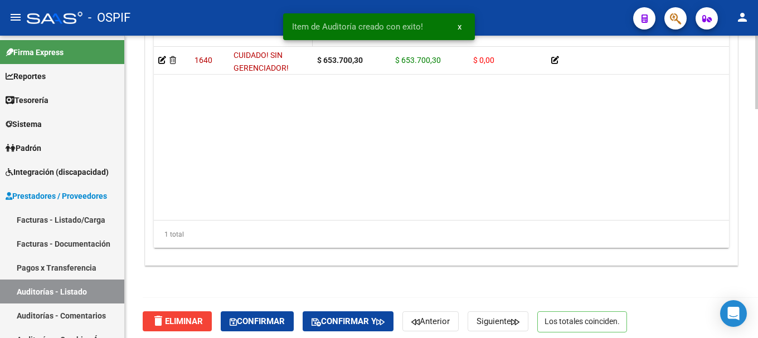
scroll to position [940, 0]
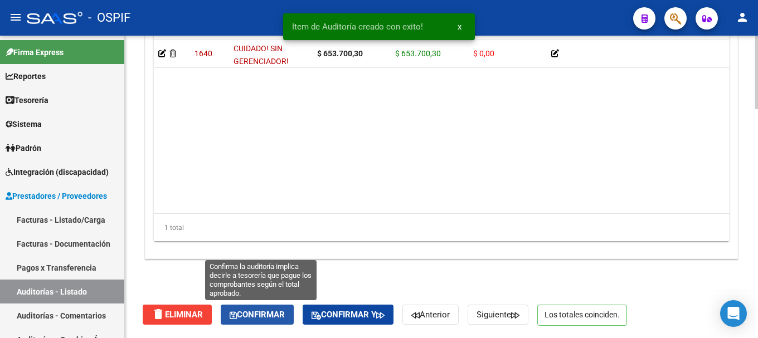
click at [271, 314] on span "Confirmar" at bounding box center [257, 315] width 55 height 10
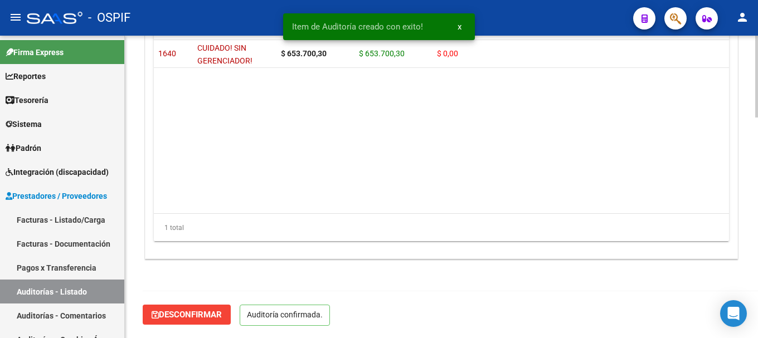
scroll to position [814, 0]
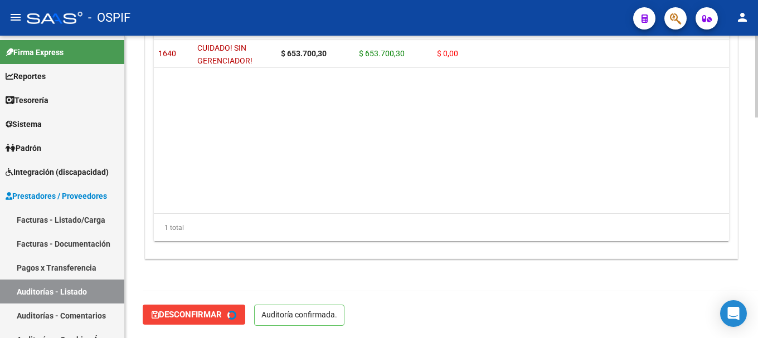
type input "202508"
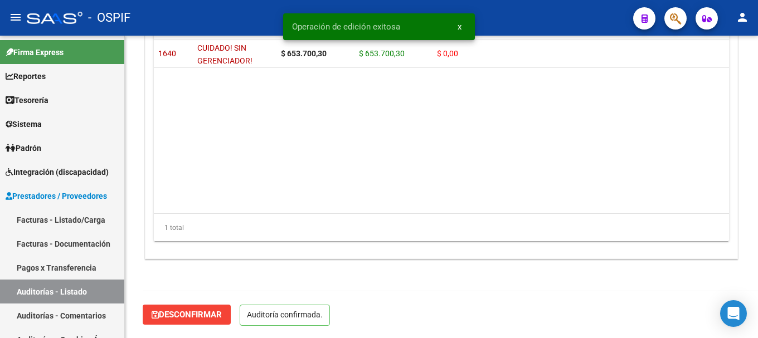
click at [229, 15] on div "- OSPIF" at bounding box center [325, 18] width 597 height 25
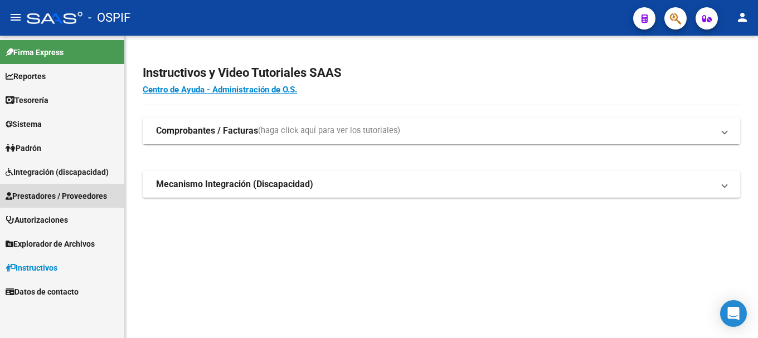
click at [75, 195] on span "Prestadores / Proveedores" at bounding box center [56, 196] width 101 height 12
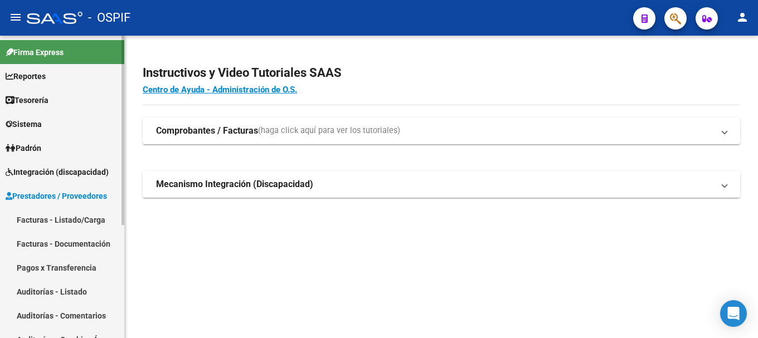
click at [73, 217] on link "Facturas - Listado/Carga" at bounding box center [62, 220] width 124 height 24
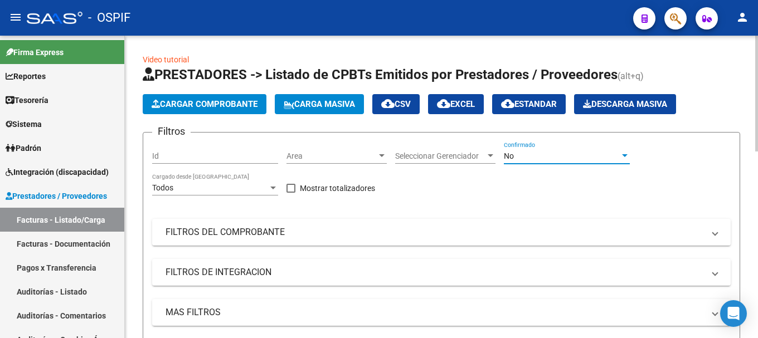
click at [626, 156] on div at bounding box center [625, 155] width 6 height 3
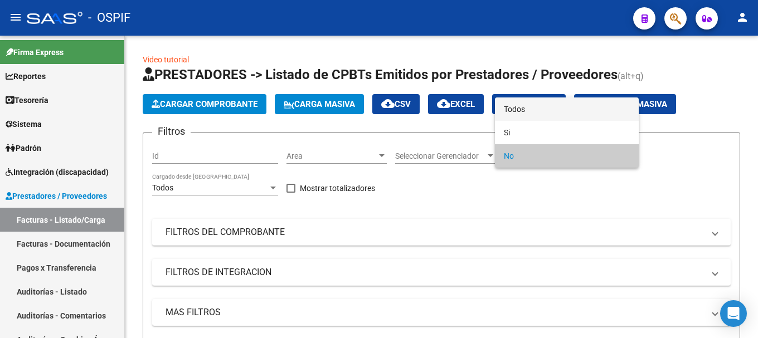
click at [550, 108] on span "Todos" at bounding box center [567, 108] width 126 height 23
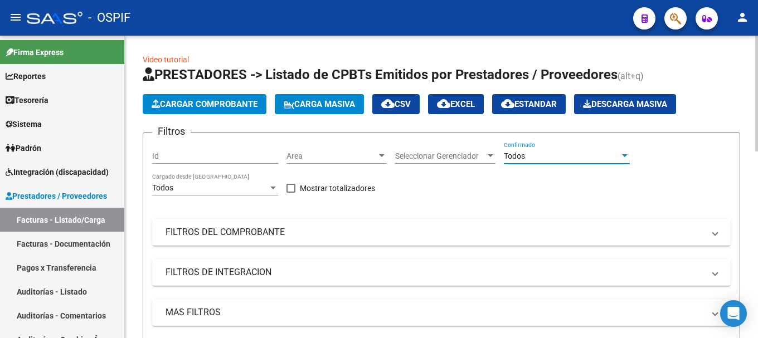
click at [711, 235] on span "FILTROS DEL COMPROBANTE" at bounding box center [438, 232] width 547 height 12
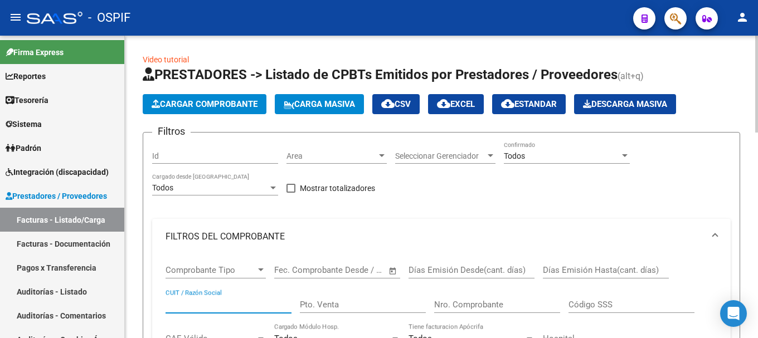
click at [242, 304] on input "CUIT / Razón Social" at bounding box center [228, 305] width 126 height 10
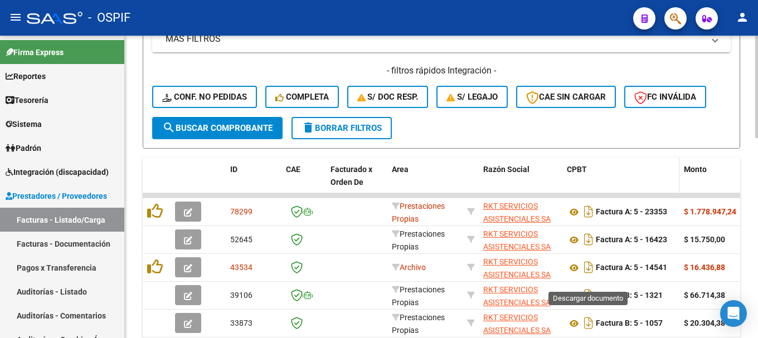
scroll to position [446, 0]
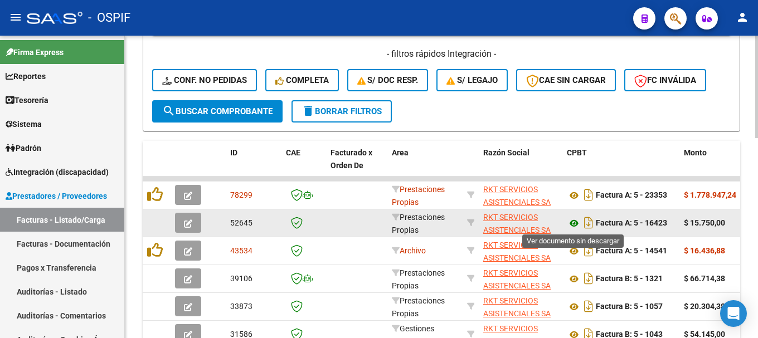
type input "30696674732"
click at [570, 225] on icon at bounding box center [574, 223] width 14 height 13
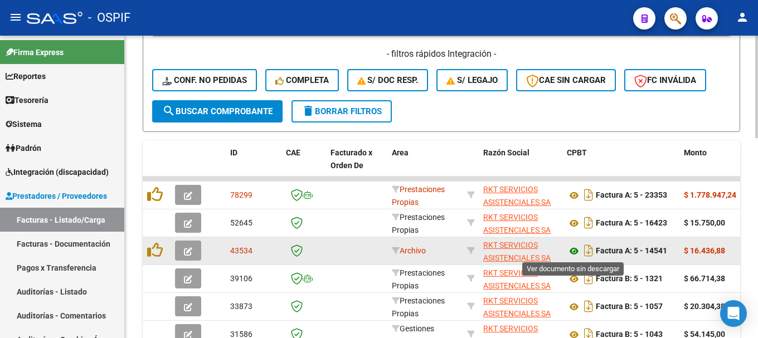
click at [571, 252] on icon at bounding box center [574, 251] width 14 height 13
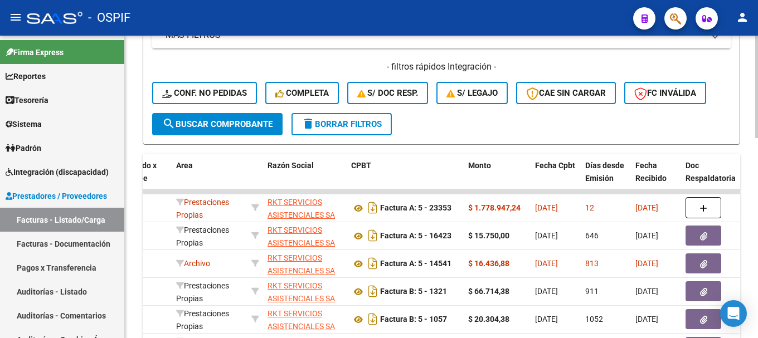
scroll to position [421, 0]
